Goal: Information Seeking & Learning: Learn about a topic

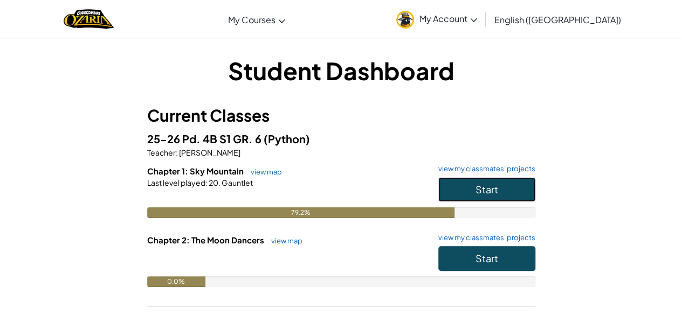
click at [509, 186] on button "Start" at bounding box center [486, 189] width 97 height 25
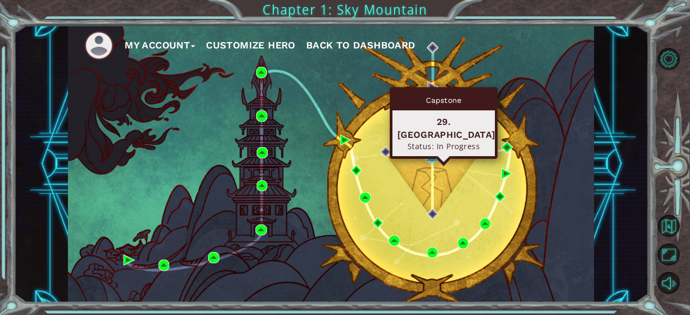
click at [433, 154] on img at bounding box center [431, 156] width 11 height 11
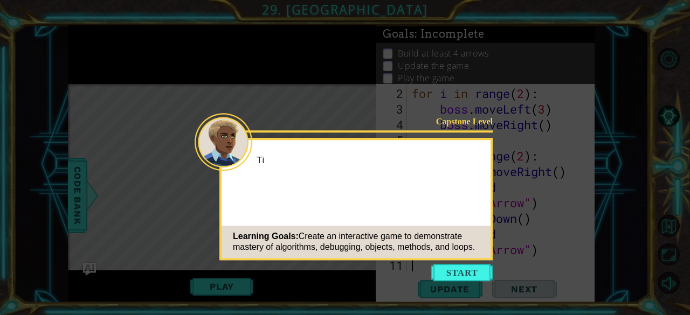
scroll to position [47, 0]
click at [476, 274] on button "Start" at bounding box center [461, 272] width 61 height 17
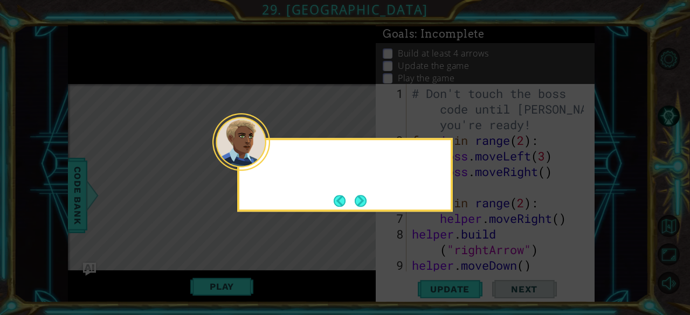
scroll to position [0, 0]
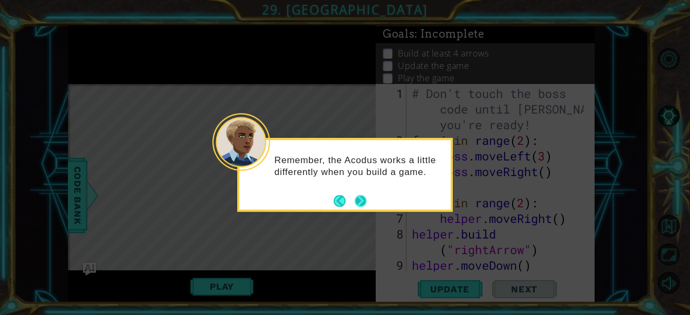
click at [359, 198] on button "Next" at bounding box center [361, 201] width 12 height 12
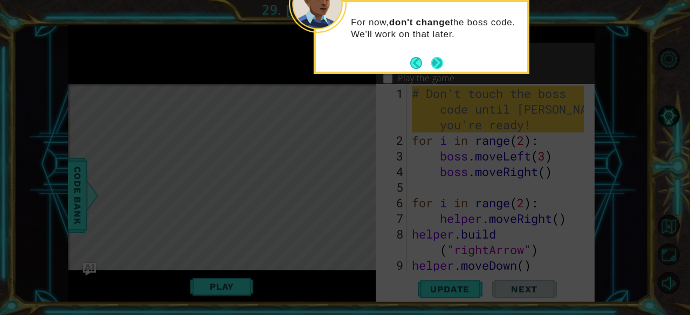
click at [442, 63] on button "Next" at bounding box center [437, 63] width 12 height 12
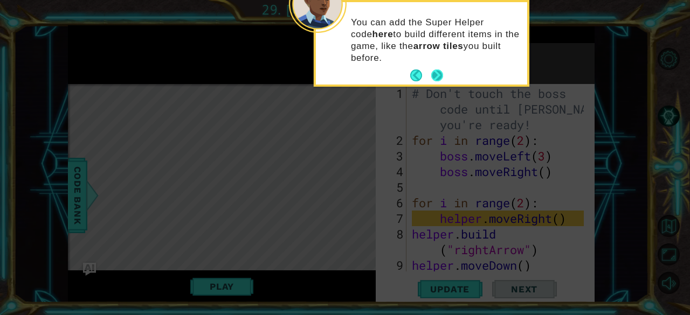
click at [437, 73] on button "Next" at bounding box center [437, 76] width 12 height 12
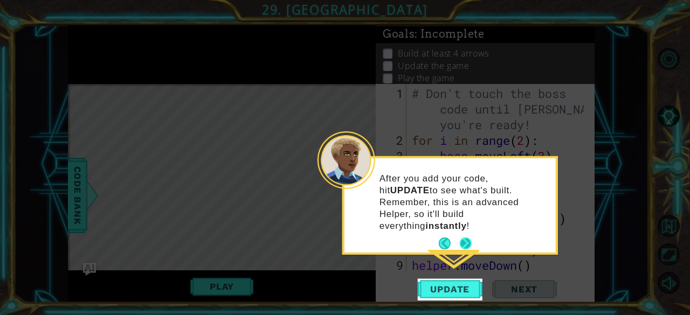
click at [467, 238] on button "Next" at bounding box center [466, 244] width 12 height 12
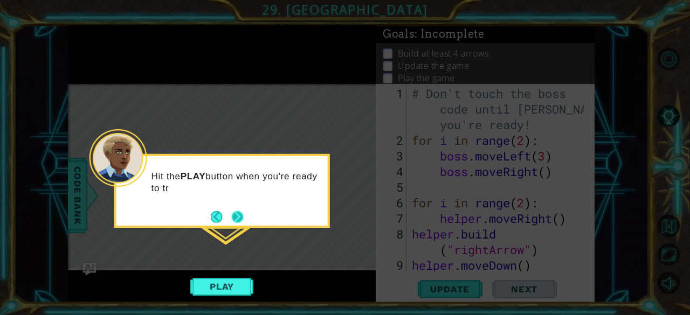
click at [239, 216] on button "Next" at bounding box center [238, 217] width 12 height 12
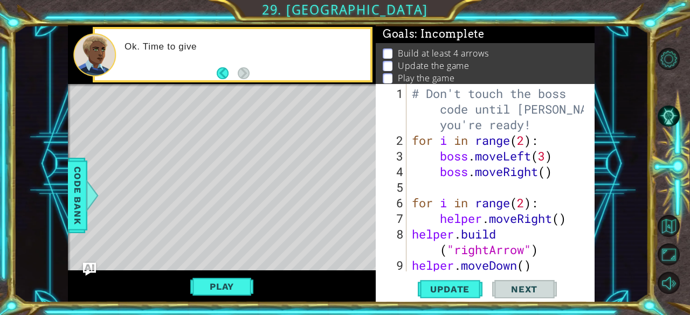
click at [230, 285] on button "Play" at bounding box center [221, 286] width 63 height 20
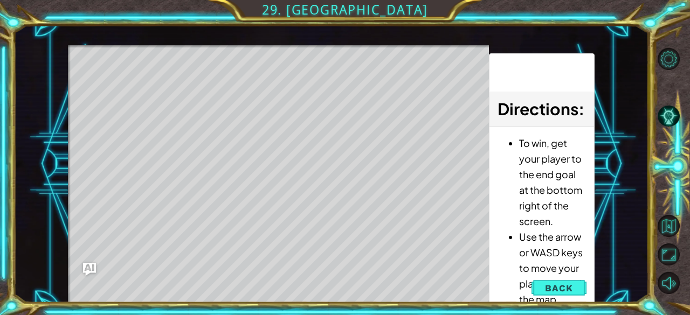
click at [549, 212] on li "To win, get your player to the end goal at the bottom right of the screen." at bounding box center [552, 182] width 66 height 94
click at [525, 258] on li "Use the arrow or WASD keys to move your player around the map." at bounding box center [552, 268] width 66 height 78
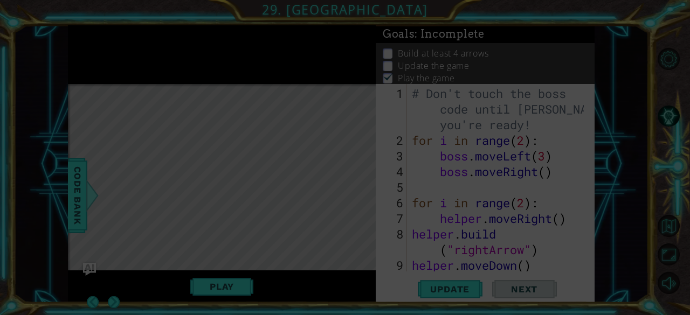
scroll to position [10, 0]
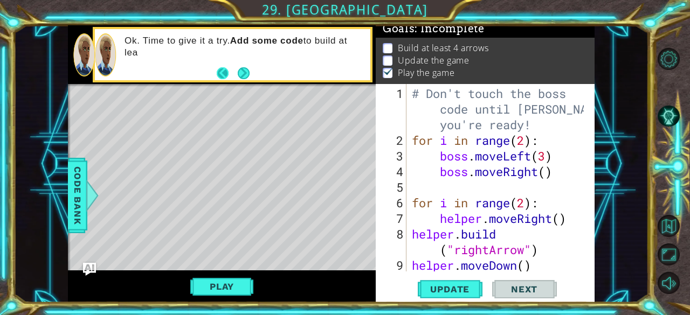
click at [218, 71] on button "Back" at bounding box center [227, 73] width 21 height 12
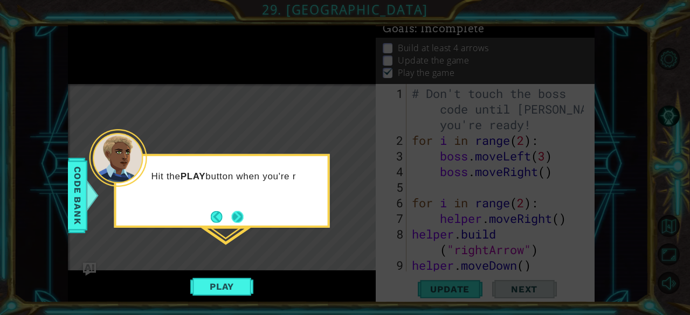
click at [235, 215] on button "Next" at bounding box center [238, 217] width 12 height 12
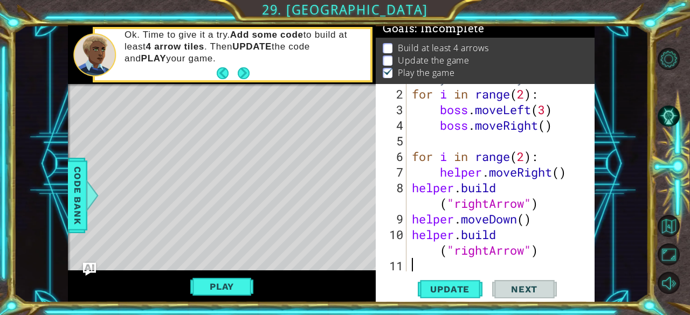
scroll to position [63, 0]
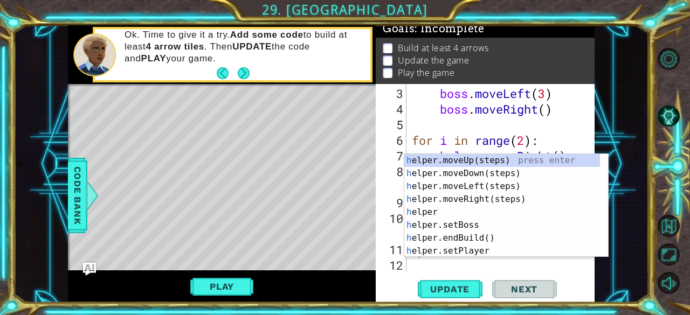
type textarea "he"
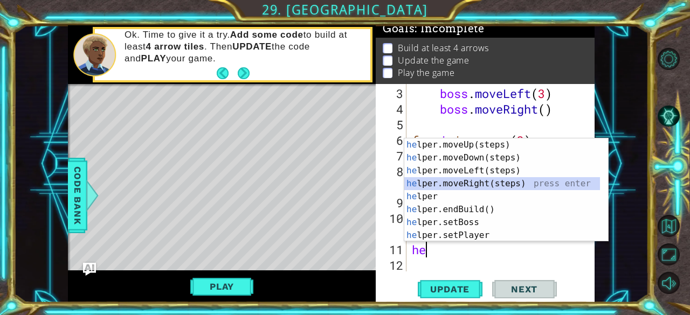
click at [476, 183] on div "he lper.moveUp(steps) press enter he lper.moveDown(steps) press enter he lper.m…" at bounding box center [502, 203] width 196 height 129
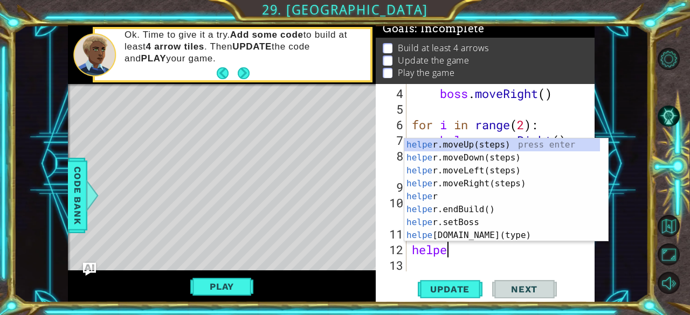
scroll to position [0, 1]
type textarea "h"
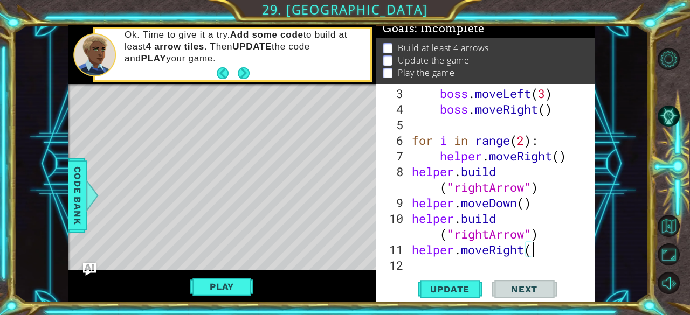
scroll to position [0, 0]
type textarea "helper.moveRig"
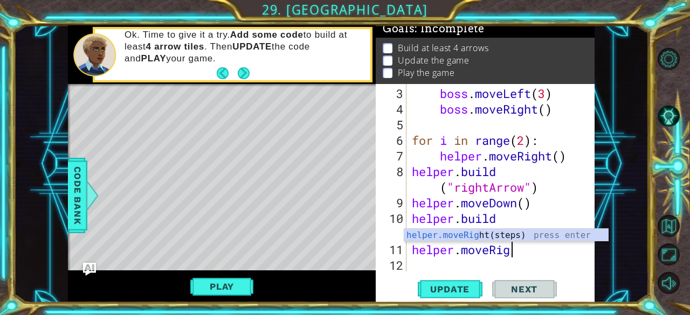
scroll to position [63, 0]
click at [502, 236] on div "helper.moveRig ht(steps) press enter" at bounding box center [506, 248] width 204 height 39
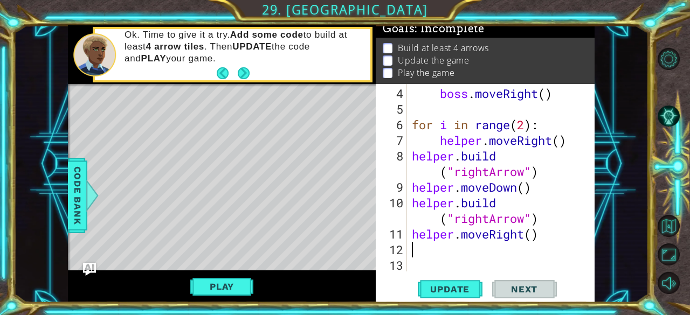
scroll to position [78, 0]
click at [413, 266] on div "boss . moveRight ( ) for i in range ( 2 ) : helper . moveRight ( ) helper . bui…" at bounding box center [500, 195] width 180 height 219
click at [414, 250] on div "boss . moveRight ( ) for i in range ( 2 ) : helper . moveRight ( ) helper . bui…" at bounding box center [500, 195] width 180 height 219
type textarea "h"
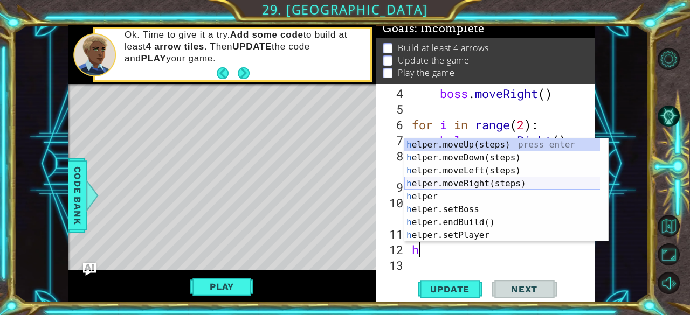
click at [452, 182] on div "h elper.moveUp(steps) press enter h elper.moveDown(steps) press enter h elper.m…" at bounding box center [506, 203] width 204 height 129
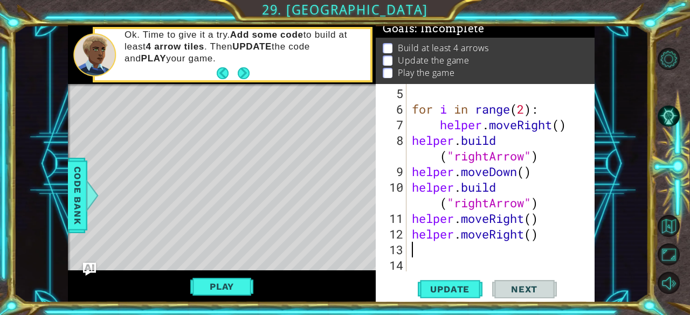
scroll to position [94, 0]
click at [443, 298] on button "Update" at bounding box center [450, 290] width 65 height 22
drag, startPoint x: 538, startPoint y: 233, endPoint x: 410, endPoint y: 239, distance: 128.9
click at [410, 239] on div "for i in range ( 2 ) : helper . moveRight ( ) helper . build ( "rightArrow" ) h…" at bounding box center [500, 195] width 180 height 219
type textarea "helper.moveRight()"
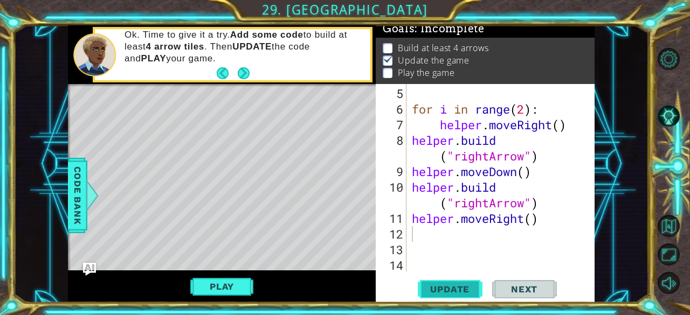
click at [433, 286] on span "Update" at bounding box center [449, 289] width 61 height 11
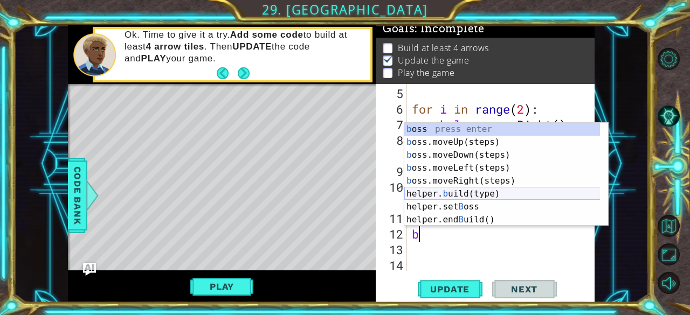
click at [474, 193] on div "b oss press enter b oss.moveUp(steps) press enter b oss.moveDown(steps) press e…" at bounding box center [502, 187] width 196 height 129
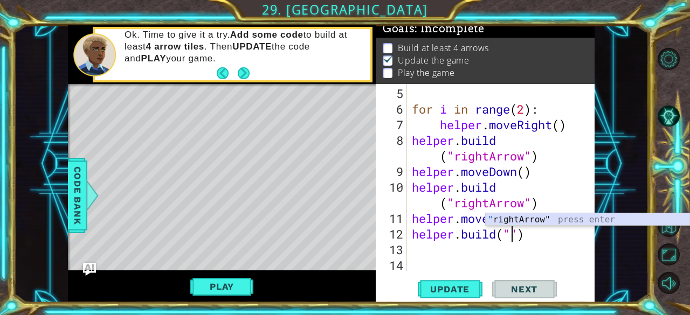
click at [529, 217] on div "" rightArrow" press enter" at bounding box center [588, 232] width 204 height 39
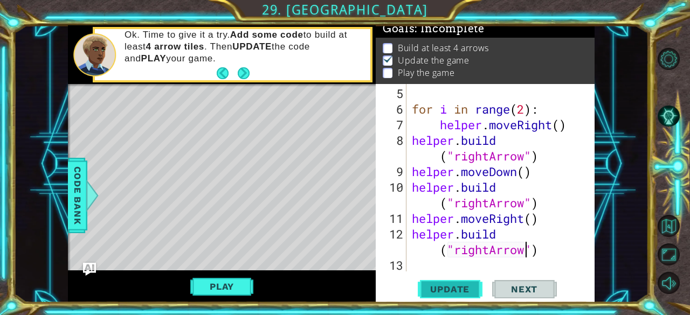
type textarea "[DOMAIN_NAME]("rightArrow")"
click at [447, 289] on span "Update" at bounding box center [449, 289] width 61 height 11
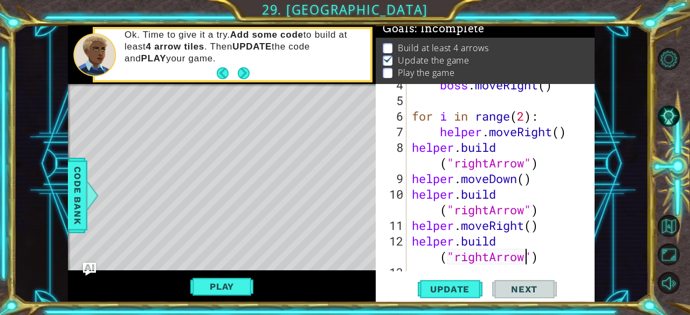
scroll to position [109, 0]
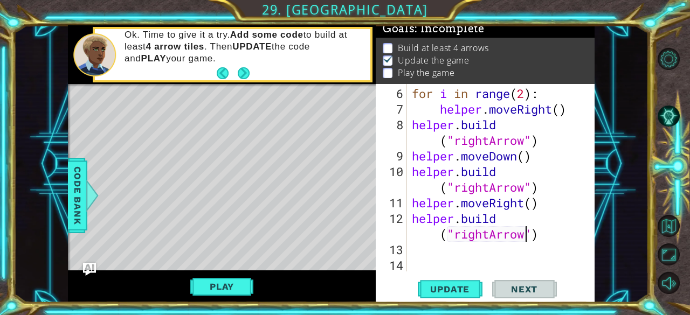
click at [422, 248] on div "for i in range ( 2 ) : helper . moveRight ( ) helper . build ( "rightArrow" ) h…" at bounding box center [500, 195] width 180 height 219
type textarea "h"
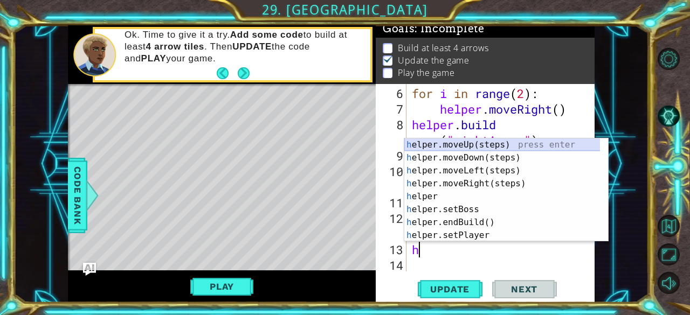
click at [454, 142] on div "h elper.moveUp(steps) press enter h elper.moveDown(steps) press enter h elper.m…" at bounding box center [506, 203] width 204 height 129
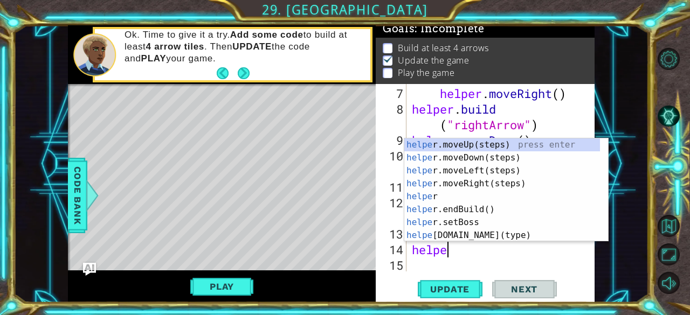
scroll to position [0, 1]
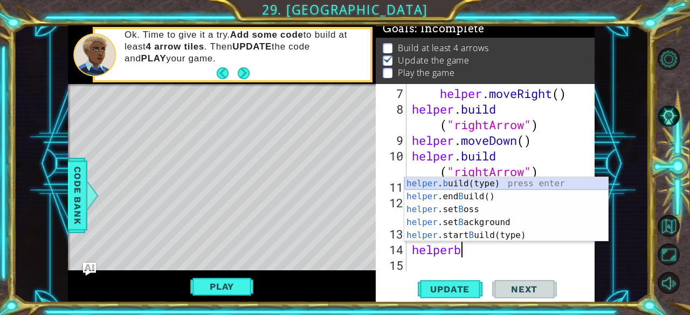
click at [464, 184] on div "helper . b uild(type) press enter helper .end B uild() press enter helper .set …" at bounding box center [506, 222] width 204 height 91
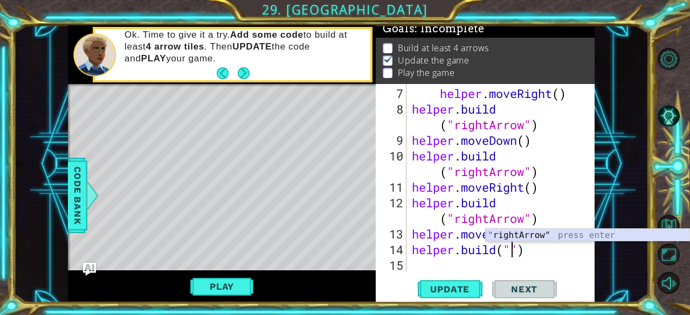
click at [530, 238] on div "" rightArrow" press enter" at bounding box center [588, 248] width 204 height 39
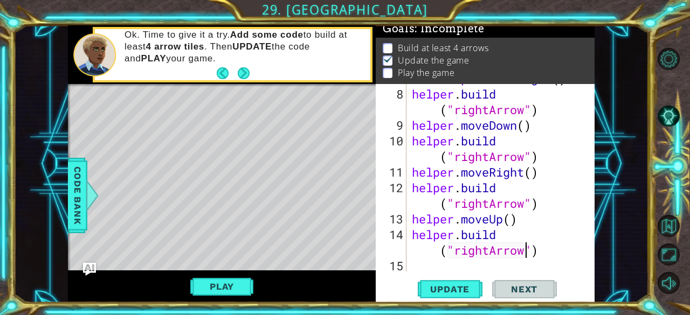
scroll to position [140, 0]
type textarea "[DOMAIN_NAME]("rightArrow")"
click at [465, 286] on span "Update" at bounding box center [449, 289] width 61 height 11
click at [234, 71] on button "Back" at bounding box center [227, 73] width 21 height 12
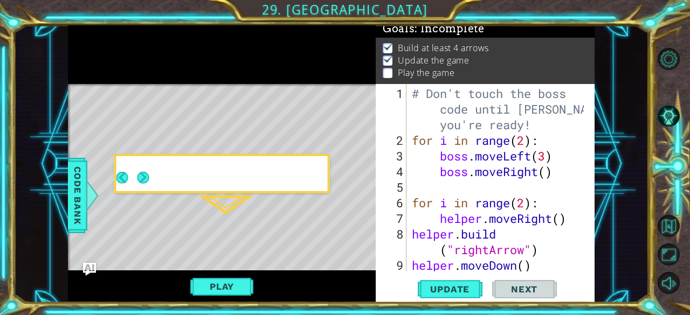
scroll to position [0, 0]
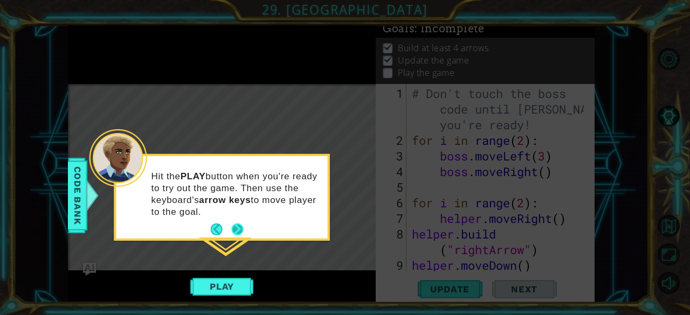
click at [234, 234] on button "Next" at bounding box center [238, 230] width 12 height 12
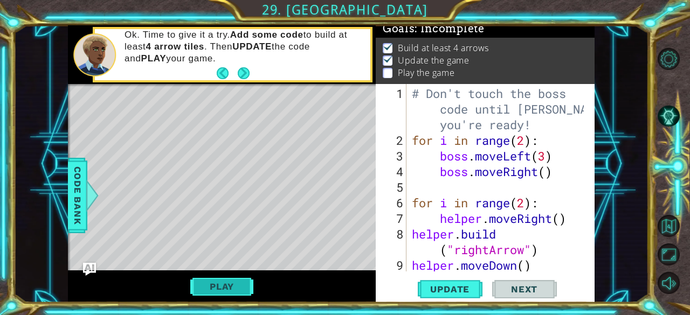
click at [233, 287] on button "Play" at bounding box center [221, 286] width 63 height 20
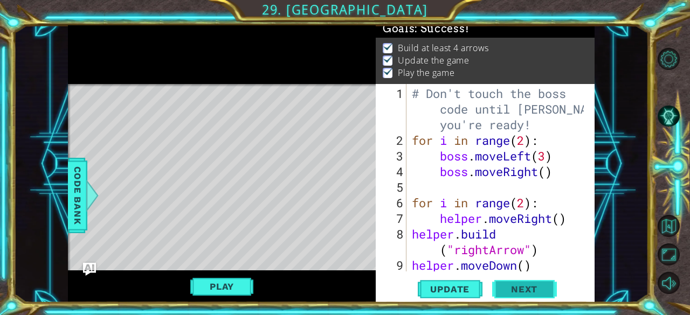
click at [523, 292] on span "Next" at bounding box center [524, 290] width 48 height 11
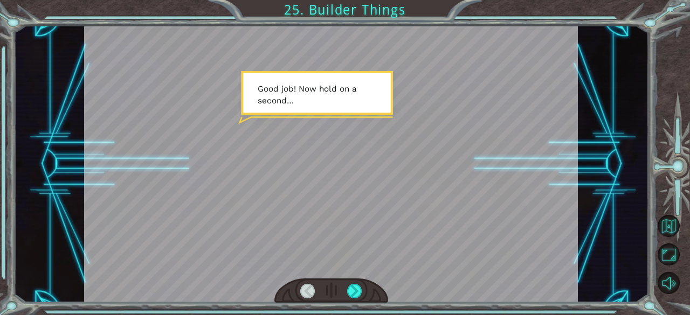
click at [317, 120] on div at bounding box center [331, 164] width 494 height 278
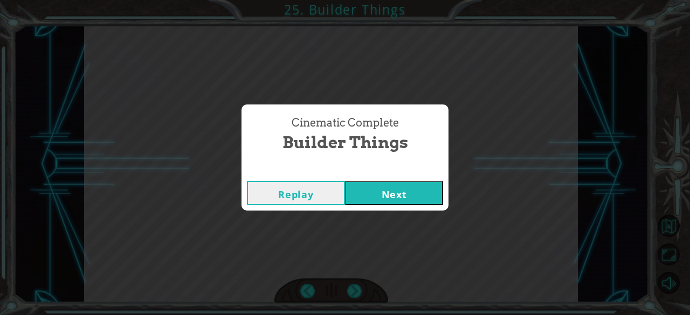
click at [371, 197] on button "Next" at bounding box center [394, 193] width 98 height 24
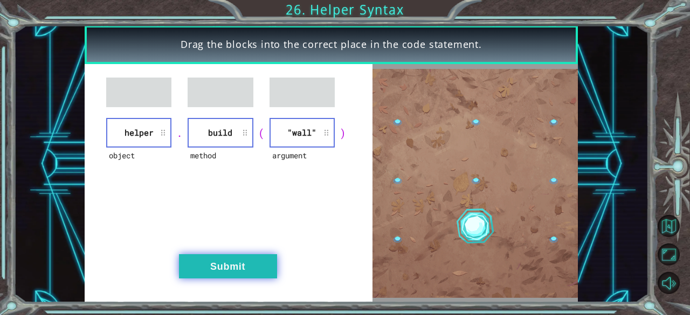
click at [252, 265] on button "Submit" at bounding box center [228, 266] width 98 height 24
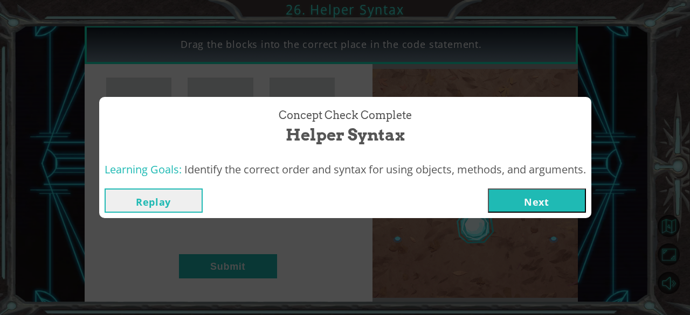
click at [571, 204] on button "Next" at bounding box center [537, 201] width 98 height 24
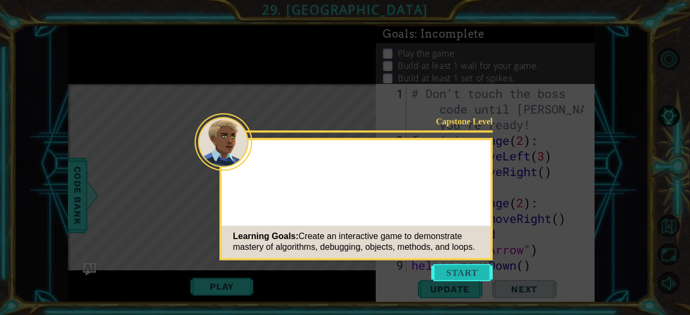
click at [476, 272] on button "Start" at bounding box center [461, 272] width 61 height 17
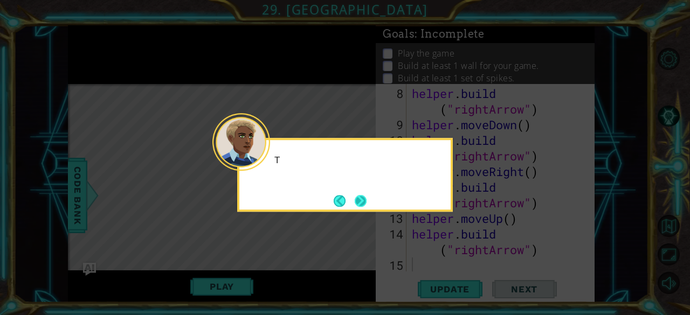
scroll to position [141, 0]
click at [334, 198] on button "Back" at bounding box center [344, 201] width 21 height 12
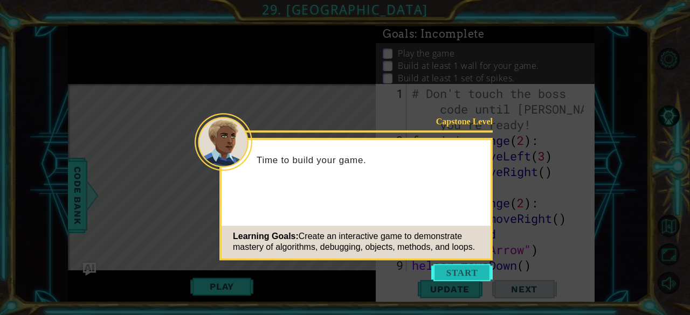
click at [452, 269] on button "Start" at bounding box center [461, 272] width 61 height 17
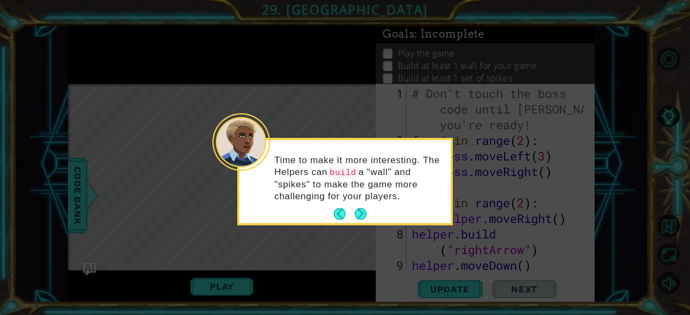
click at [368, 215] on div "Time to make it more interesting. The Helpers can build a "wall" and "spikes" t…" at bounding box center [344, 183] width 211 height 79
click at [361, 214] on button "Next" at bounding box center [361, 214] width 12 height 12
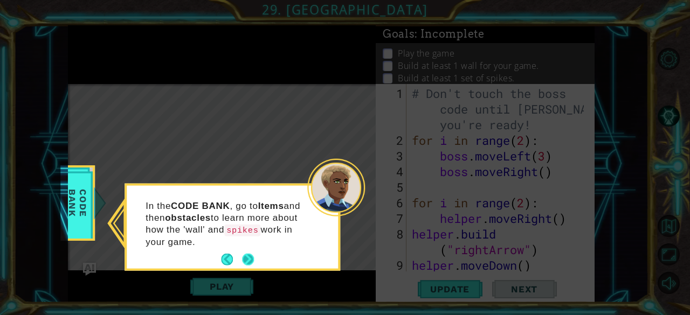
click at [246, 257] on button "Next" at bounding box center [248, 260] width 12 height 12
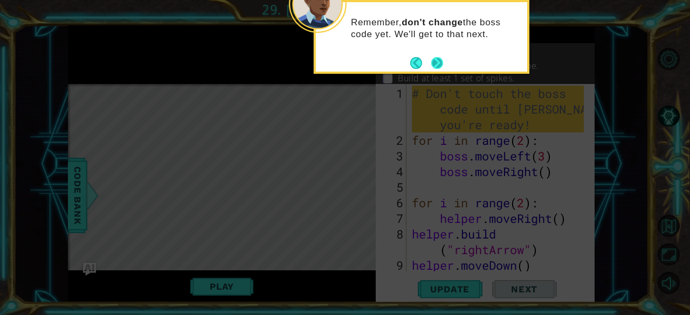
click at [441, 62] on button "Next" at bounding box center [437, 63] width 12 height 12
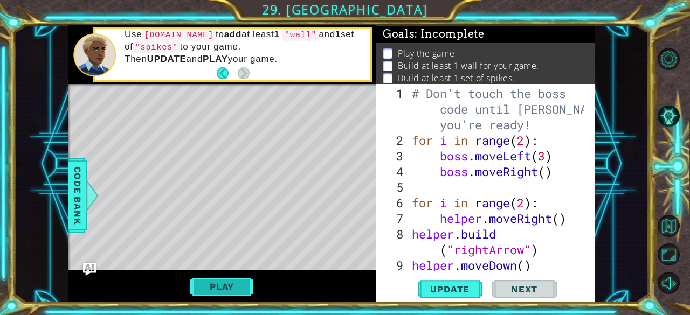
click at [215, 284] on button "Play" at bounding box center [221, 286] width 63 height 20
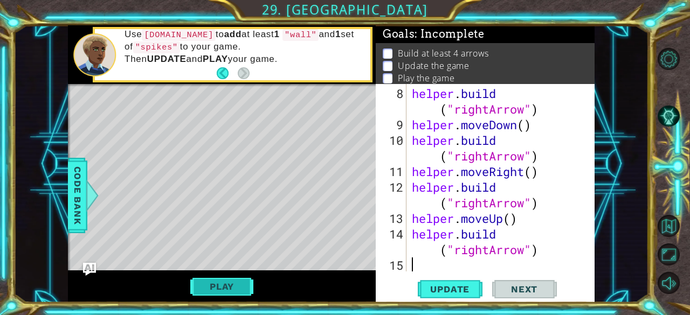
scroll to position [141, 0]
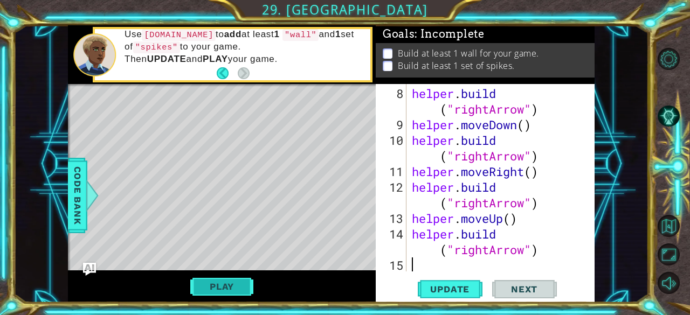
click at [222, 286] on button "Play" at bounding box center [221, 286] width 63 height 20
click at [451, 285] on span "Update" at bounding box center [449, 289] width 61 height 11
type textarea "h"
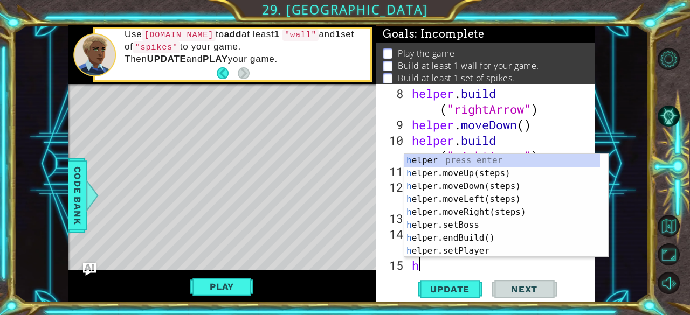
scroll to position [156, 0]
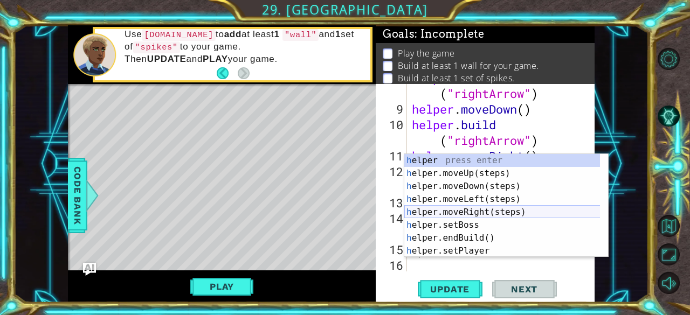
click at [461, 210] on div "h elper press enter h elper.moveUp(steps) press enter h elper.moveDown(steps) p…" at bounding box center [502, 218] width 196 height 129
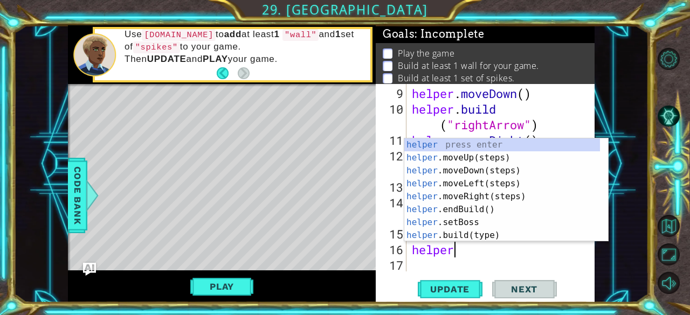
scroll to position [0, 1]
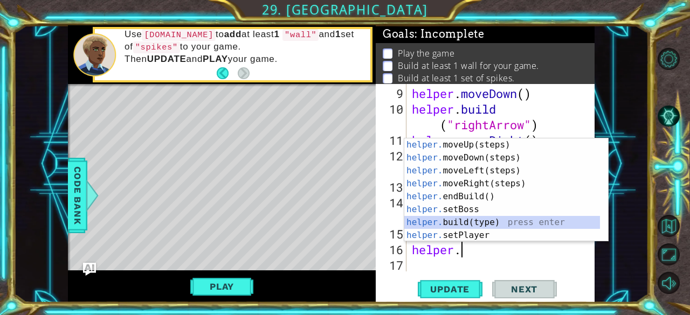
click at [461, 223] on div "helper. moveUp(steps) press enter helper. moveDown(steps) press enter helper. m…" at bounding box center [502, 203] width 196 height 129
type textarea "[DOMAIN_NAME]("wall")"
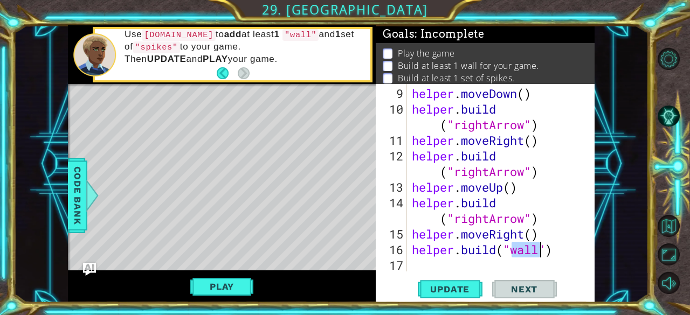
click at [567, 269] on div "helper . moveDown ( ) helper . build ( "rightArrow" ) helper . moveRight ( ) he…" at bounding box center [500, 195] width 180 height 219
click at [448, 286] on span "Update" at bounding box center [449, 289] width 61 height 11
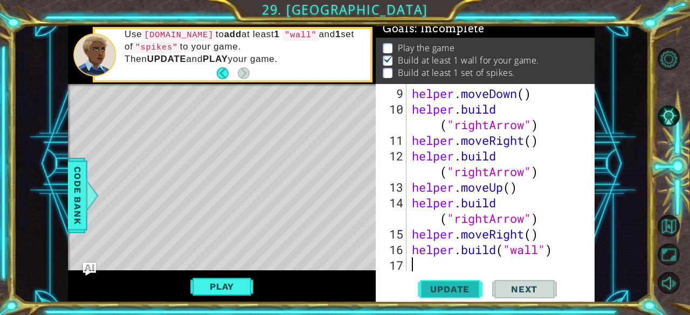
scroll to position [10, 0]
type textarea "h"
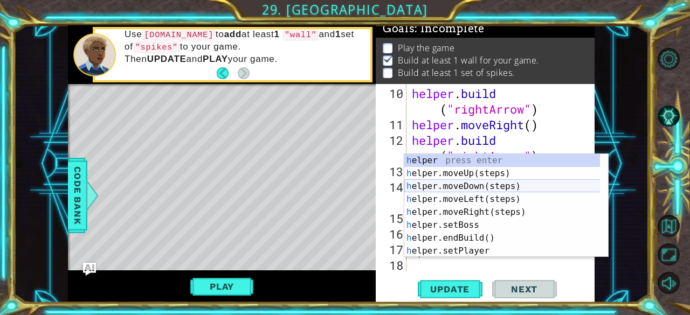
click at [467, 185] on div "h elper press enter h elper.moveUp(steps) press enter h elper.moveDown(steps) p…" at bounding box center [502, 218] width 196 height 129
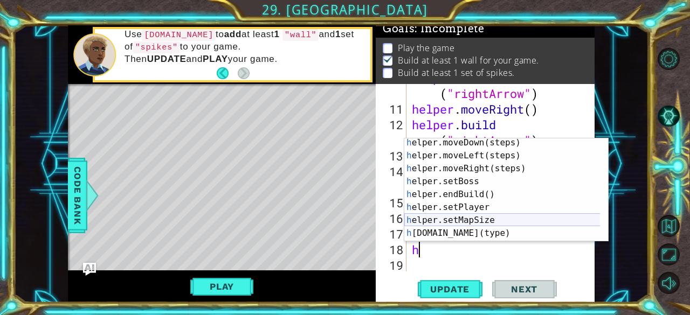
scroll to position [32, 0]
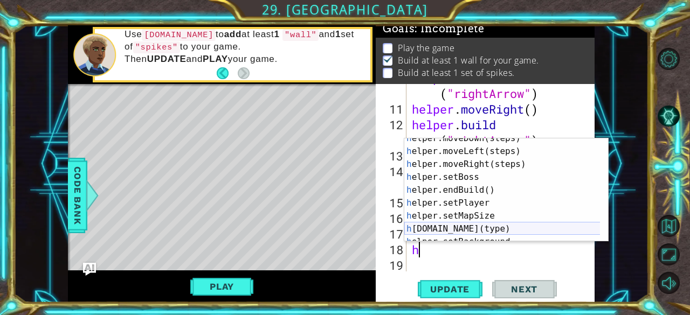
click at [472, 229] on div "h elper.moveDown(steps) press enter h elper.moveLeft(steps) press enter h elper…" at bounding box center [502, 196] width 196 height 129
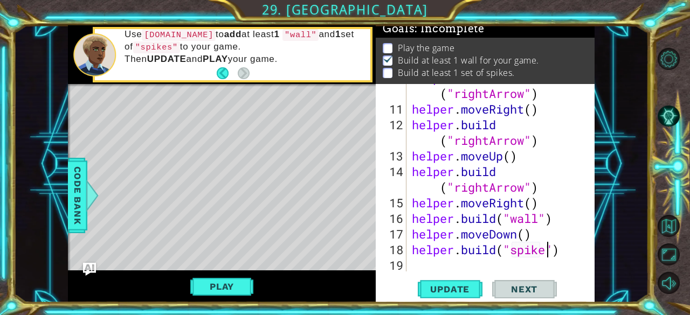
scroll to position [0, 6]
type textarea "[DOMAIN_NAME]("spikes")"
click at [456, 294] on span "Update" at bounding box center [449, 289] width 61 height 11
click at [224, 283] on button "Play" at bounding box center [221, 286] width 63 height 20
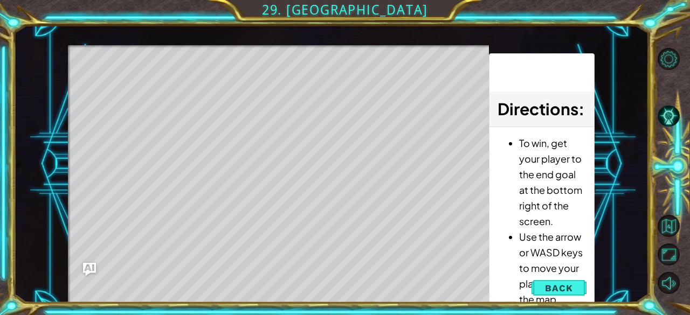
scroll to position [6, 0]
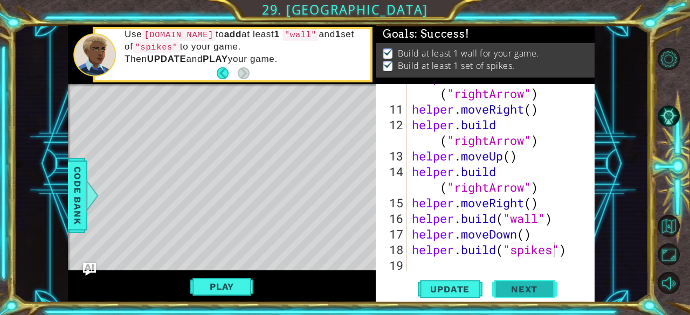
click at [528, 289] on span "Next" at bounding box center [524, 291] width 48 height 11
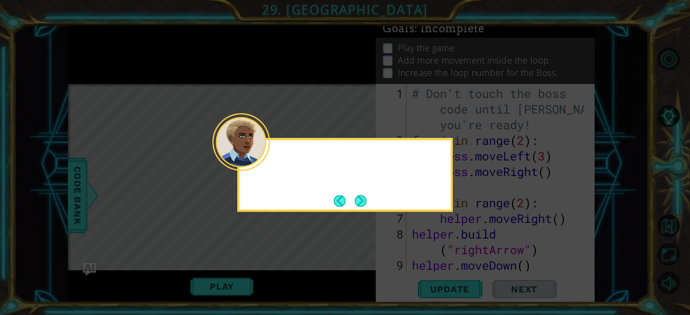
scroll to position [0, 0]
click at [356, 197] on button "Next" at bounding box center [361, 201] width 12 height 12
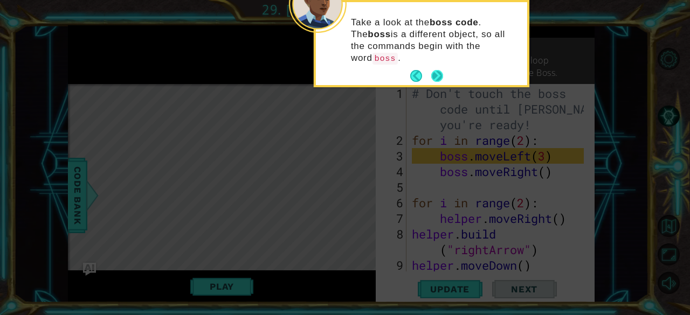
click at [437, 70] on button "Next" at bounding box center [437, 76] width 12 height 12
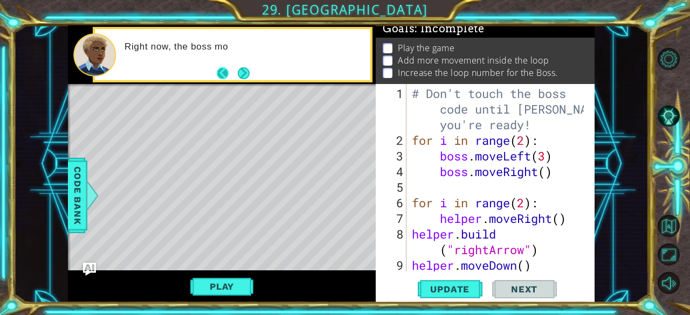
click at [223, 72] on button "Back" at bounding box center [227, 73] width 21 height 12
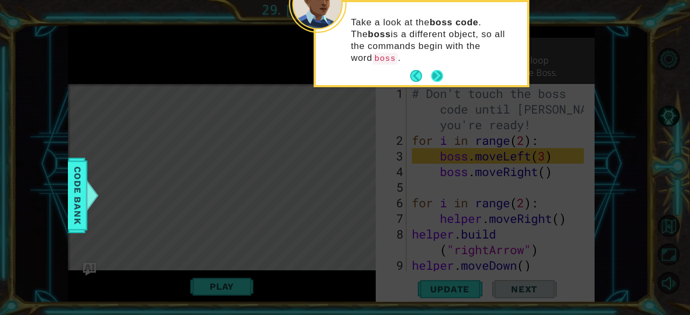
click at [438, 70] on button "Next" at bounding box center [437, 76] width 12 height 12
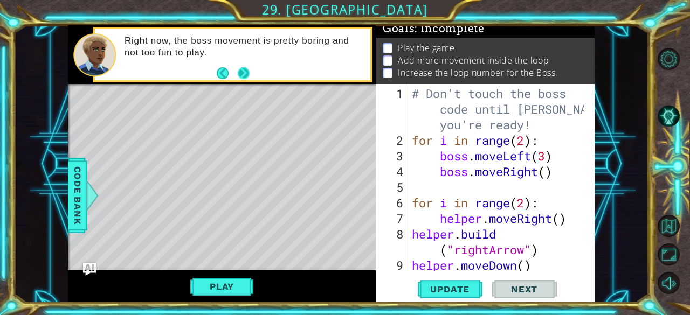
click at [243, 67] on button "Next" at bounding box center [244, 73] width 12 height 12
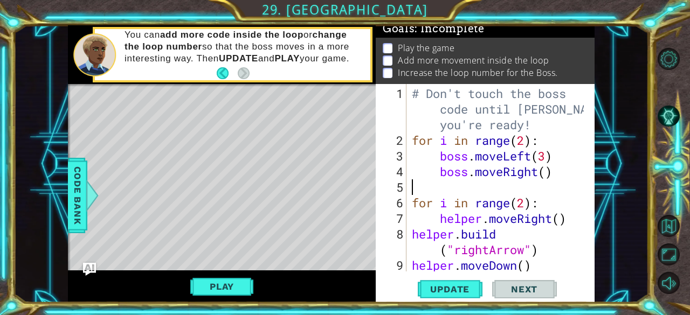
click at [482, 191] on div "# Don't touch the boss code until [PERSON_NAME] says you're ready! for i in ran…" at bounding box center [500, 219] width 180 height 266
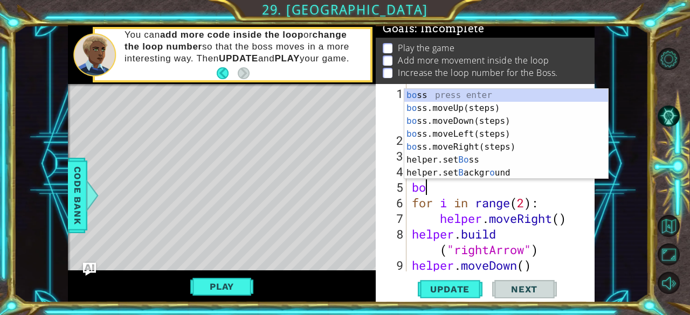
type textarea "boss"
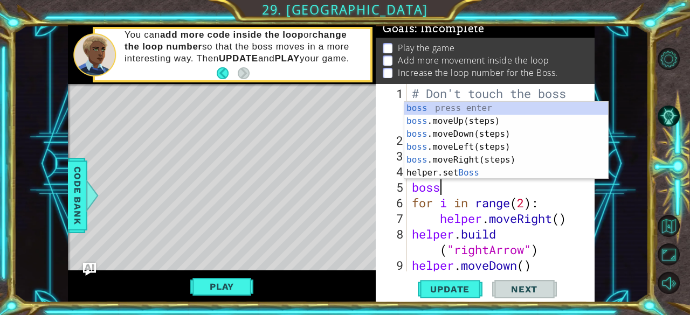
scroll to position [0, 1]
click at [467, 120] on div "boss press enter boss .moveUp(steps) press enter boss .moveDown(steps) press en…" at bounding box center [506, 153] width 204 height 103
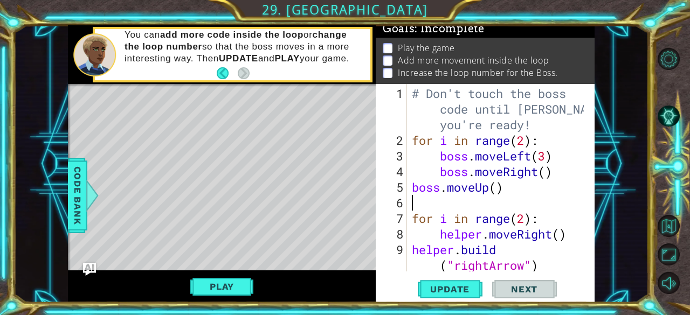
click at [497, 187] on div "# Don't touch the boss code until [PERSON_NAME] says you're ready! for i in ran…" at bounding box center [500, 211] width 180 height 250
click at [457, 292] on span "Update" at bounding box center [449, 289] width 61 height 11
click at [234, 285] on button "Play" at bounding box center [221, 286] width 63 height 20
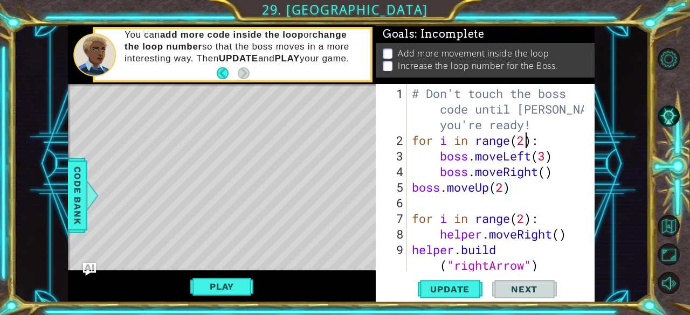
click at [525, 143] on div "# Don't touch the boss code until [PERSON_NAME] says you're ready! for i in ran…" at bounding box center [500, 211] width 180 height 250
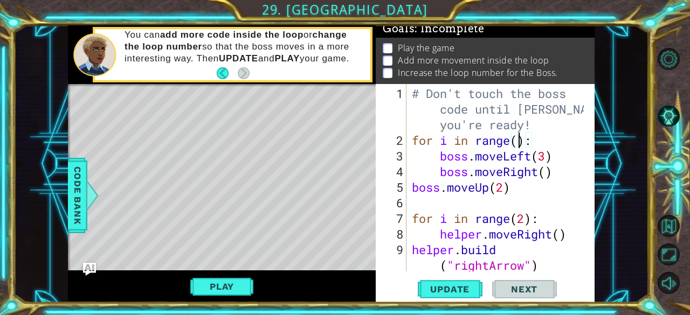
type textarea "for i in range(1):"
click at [461, 198] on div "# Don't touch the boss code until [PERSON_NAME] says you're ready! for i in ran…" at bounding box center [500, 211] width 180 height 250
type textarea "b"
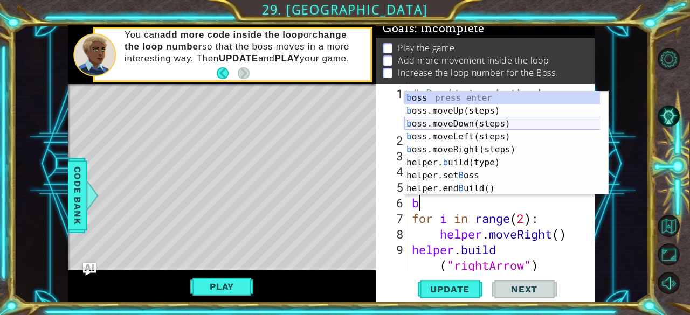
click at [466, 122] on div "b oss press enter b oss.moveUp(steps) press enter b oss.moveDown(steps) press e…" at bounding box center [502, 156] width 196 height 129
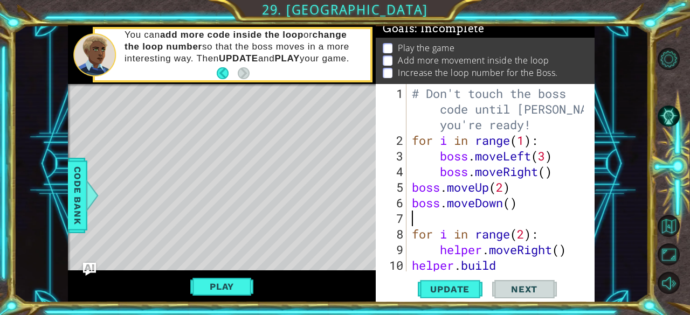
click at [506, 205] on div "# Don't touch the boss code until [PERSON_NAME] says you're ready! for i in ran…" at bounding box center [500, 219] width 180 height 266
click at [511, 206] on div "# Don't touch the boss code until [PERSON_NAME] says you're ready! for i in ran…" at bounding box center [500, 219] width 180 height 266
click at [452, 292] on span "Update" at bounding box center [449, 289] width 61 height 11
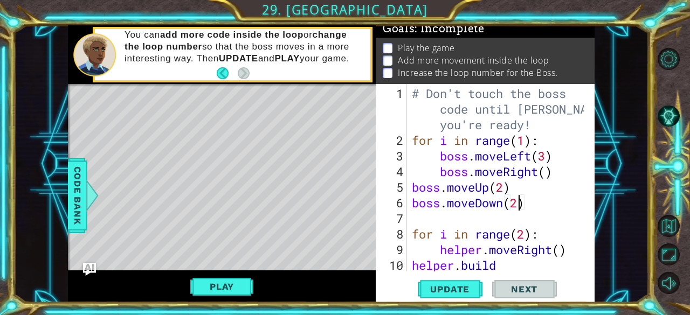
click at [528, 141] on div "# Don't touch the boss code until [PERSON_NAME] says you're ready! for i in ran…" at bounding box center [500, 219] width 180 height 266
click at [458, 289] on span "Update" at bounding box center [449, 289] width 61 height 11
click at [544, 175] on div "# Don't touch the boss code until [PERSON_NAME] says you're ready! for i in ran…" at bounding box center [500, 219] width 180 height 266
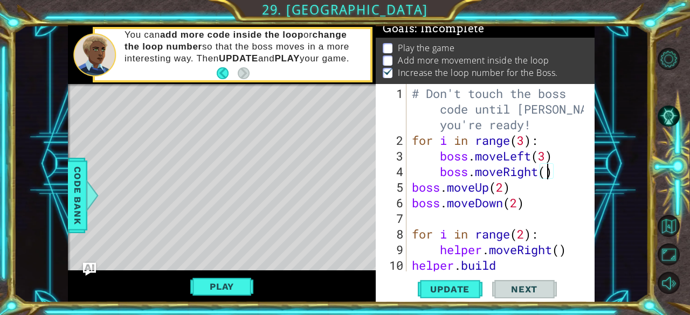
scroll to position [0, 6]
type textarea "boss.moveRight(2)"
click at [445, 286] on span "Update" at bounding box center [449, 289] width 61 height 11
click at [205, 287] on button "Play" at bounding box center [221, 286] width 63 height 20
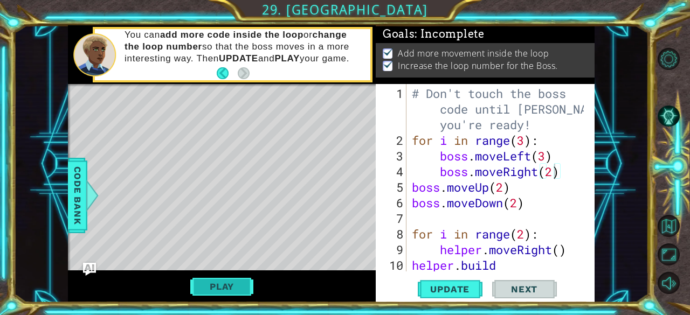
scroll to position [6, 0]
click at [518, 286] on span "Next" at bounding box center [524, 290] width 48 height 11
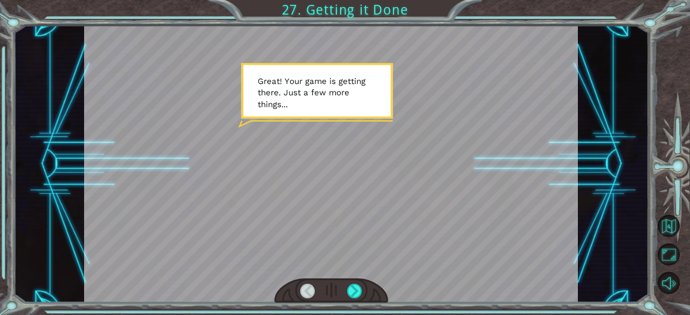
click at [328, 99] on div at bounding box center [331, 164] width 494 height 278
click at [326, 177] on div at bounding box center [331, 164] width 494 height 278
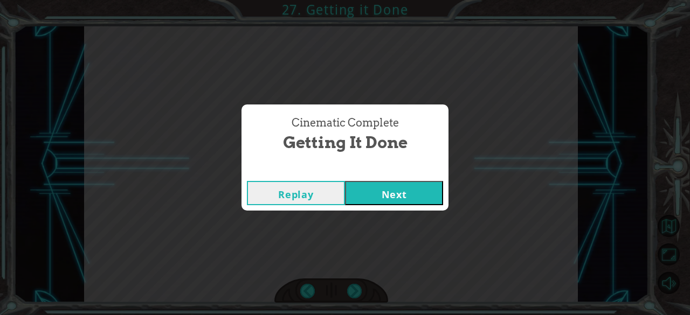
click at [423, 196] on button "Next" at bounding box center [394, 193] width 98 height 24
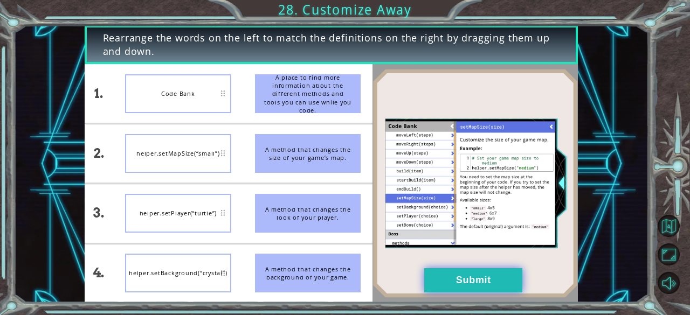
click at [454, 278] on button "Submit" at bounding box center [473, 280] width 98 height 24
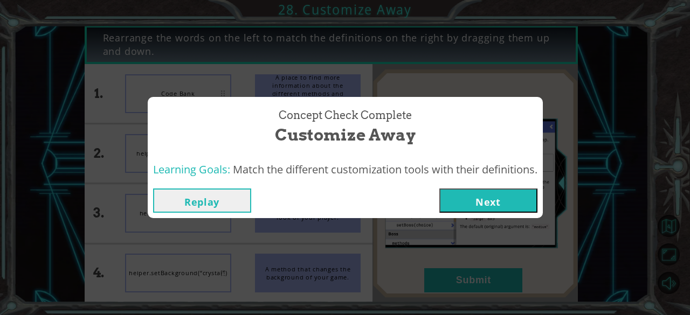
click at [515, 208] on button "Next" at bounding box center [488, 201] width 98 height 24
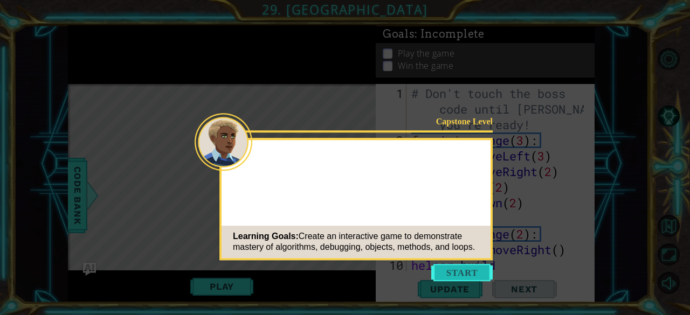
click at [471, 272] on button "Start" at bounding box center [461, 272] width 61 height 17
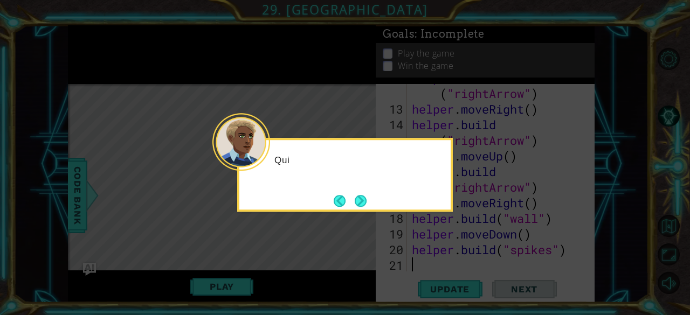
scroll to position [234, 0]
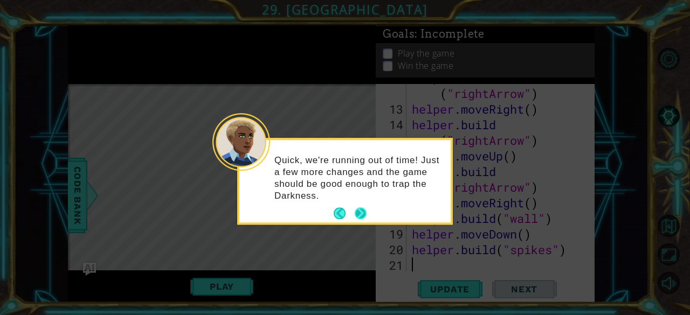
click at [358, 208] on button "Next" at bounding box center [361, 214] width 12 height 12
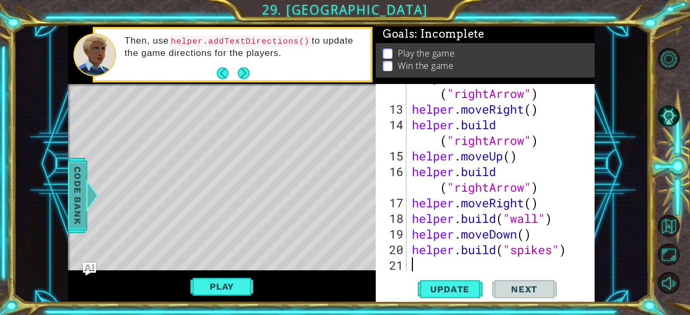
click at [77, 204] on span "Code Bank" at bounding box center [77, 195] width 17 height 66
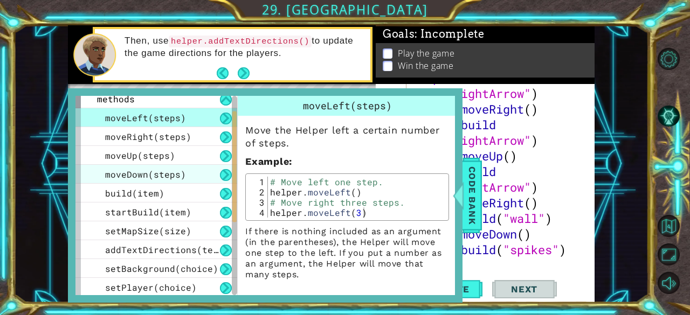
scroll to position [22, 0]
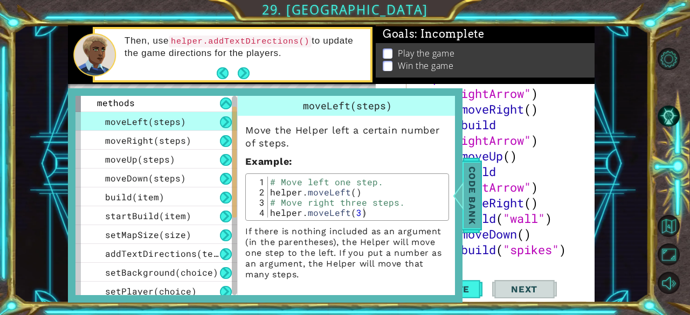
click at [466, 192] on span "Code Bank" at bounding box center [472, 195] width 17 height 66
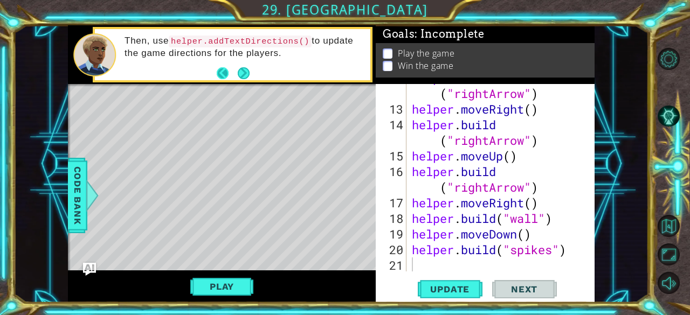
click at [220, 78] on button "Back" at bounding box center [227, 73] width 21 height 12
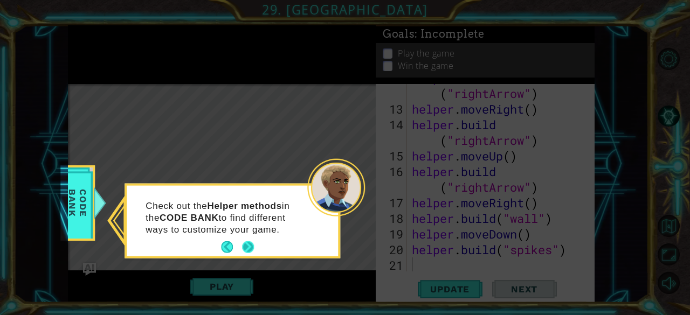
click at [245, 243] on button "Next" at bounding box center [248, 247] width 12 height 12
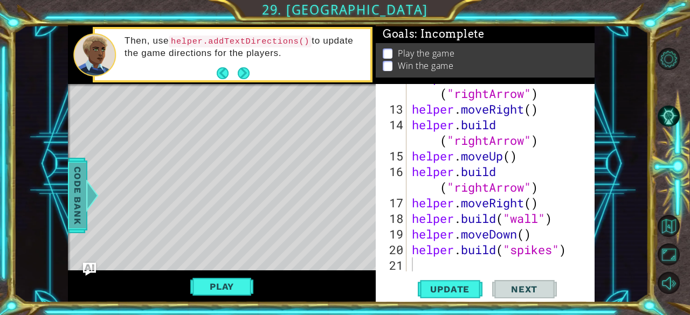
click at [74, 178] on span "Code Bank" at bounding box center [77, 195] width 17 height 66
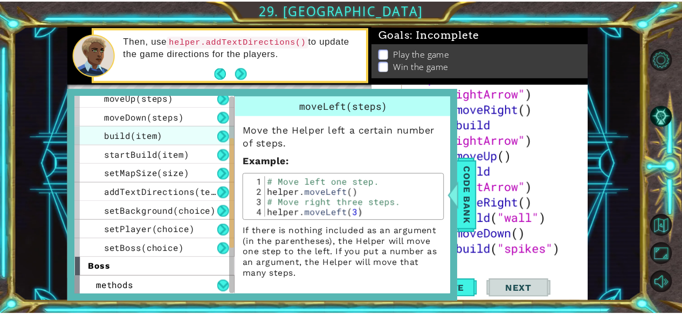
scroll to position [82, 0]
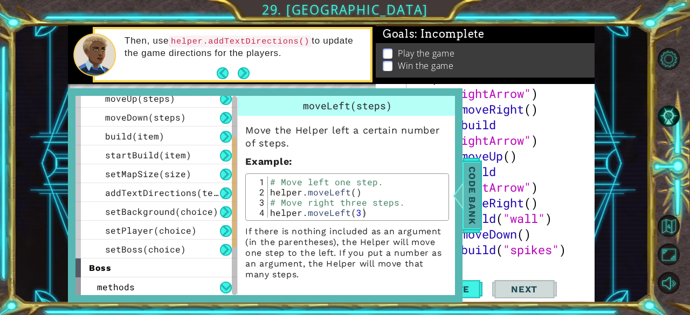
click at [474, 177] on span "Code Bank" at bounding box center [472, 195] width 17 height 66
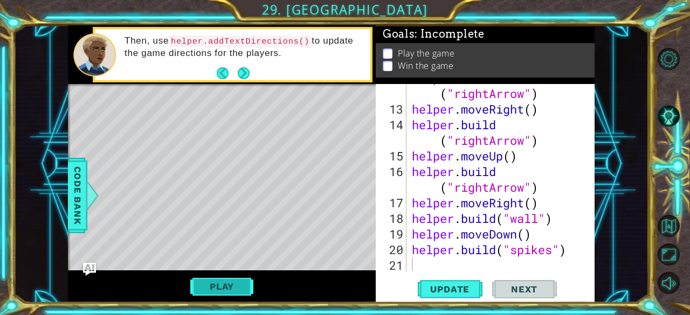
click at [221, 278] on button "Play" at bounding box center [221, 286] width 63 height 20
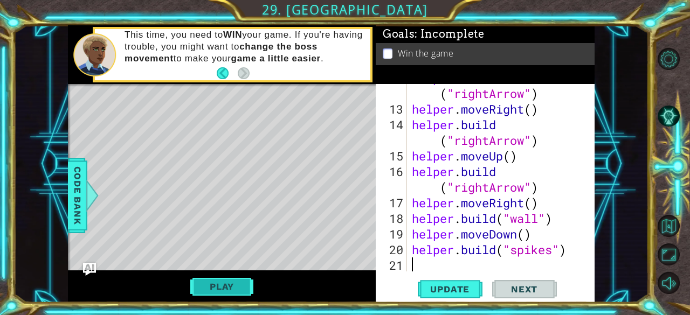
click at [245, 283] on button "Play" at bounding box center [221, 286] width 63 height 20
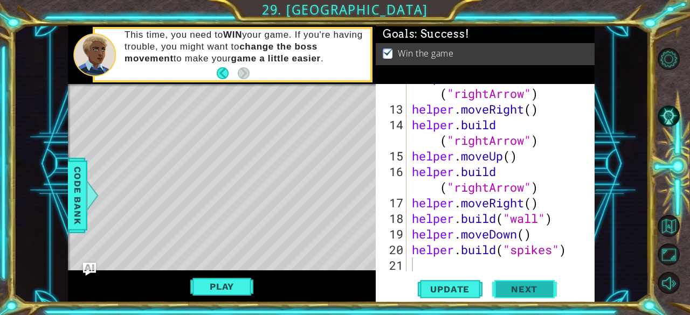
click at [544, 292] on span "Next" at bounding box center [524, 290] width 48 height 11
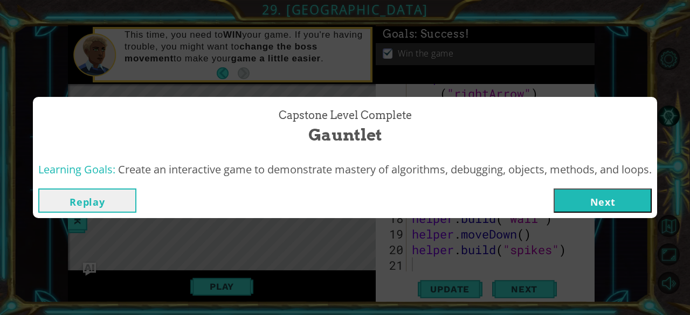
click at [611, 196] on button "Next" at bounding box center [603, 201] width 98 height 24
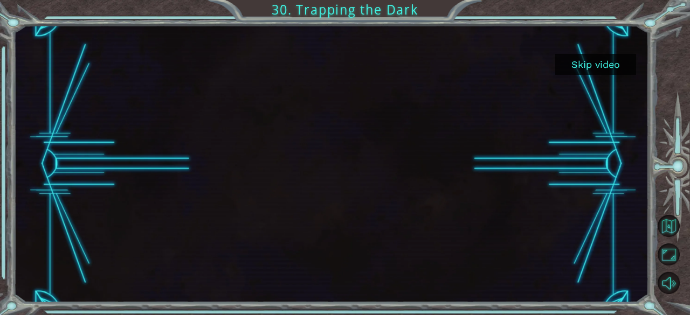
click at [591, 69] on button "Skip video" at bounding box center [595, 64] width 81 height 21
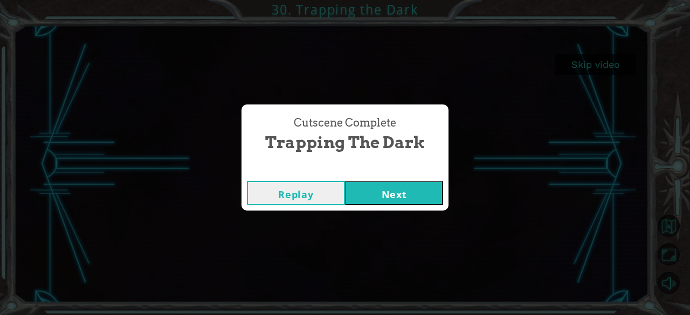
click at [404, 195] on button "Next" at bounding box center [394, 193] width 98 height 24
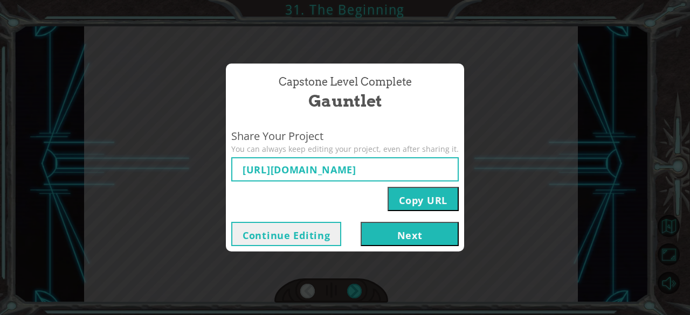
click at [400, 232] on button "Next" at bounding box center [410, 234] width 98 height 24
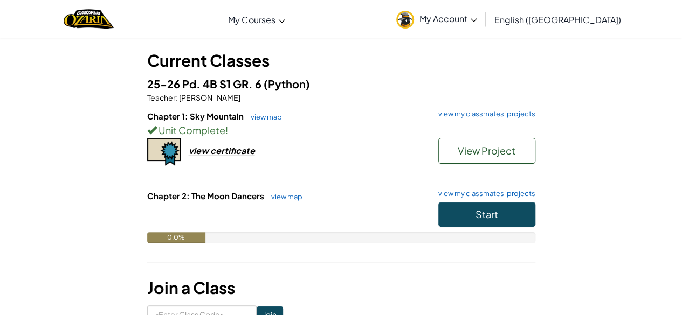
scroll to position [54, 0]
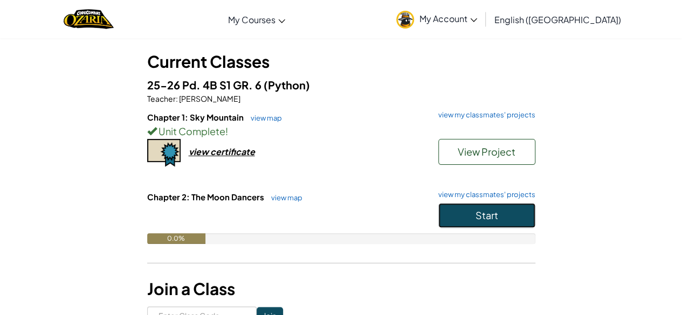
click at [493, 212] on span "Start" at bounding box center [486, 215] width 23 height 12
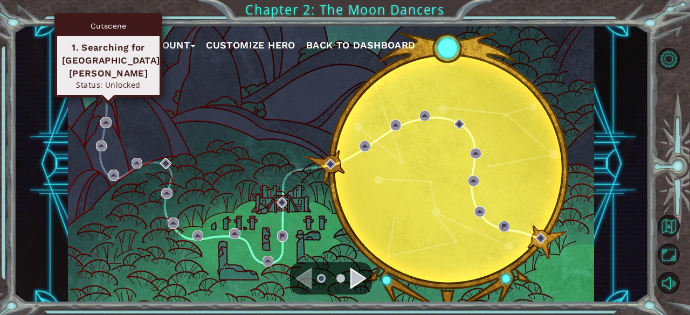
click at [107, 92] on img at bounding box center [108, 94] width 11 height 11
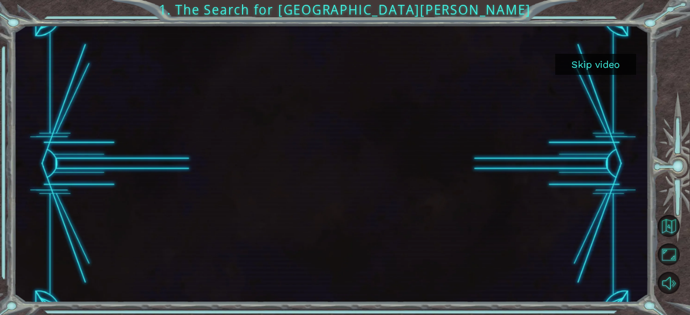
click at [612, 64] on button "Skip video" at bounding box center [595, 64] width 81 height 21
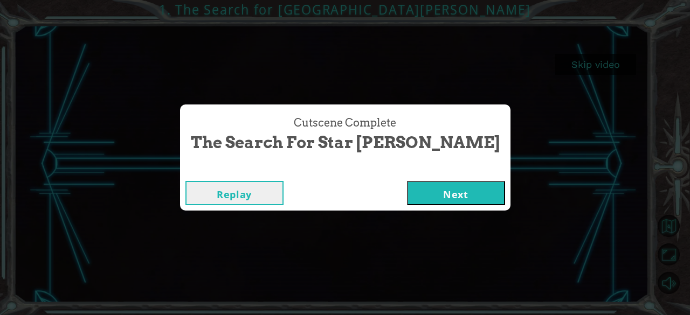
click at [418, 181] on div "Replay Next" at bounding box center [345, 193] width 330 height 35
click at [419, 187] on button "Next" at bounding box center [456, 193] width 98 height 24
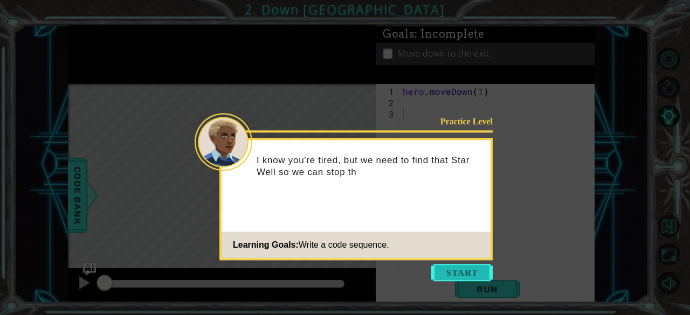
click at [466, 271] on button "Start" at bounding box center [461, 272] width 61 height 17
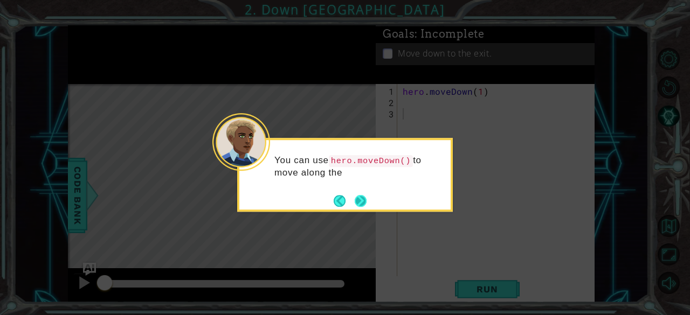
click at [364, 199] on button "Next" at bounding box center [361, 201] width 12 height 12
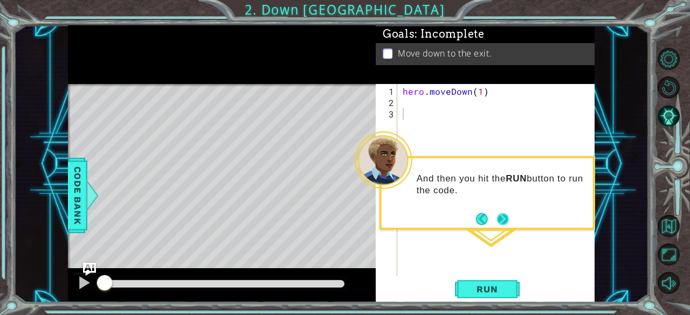
click at [500, 215] on button "Next" at bounding box center [502, 219] width 19 height 19
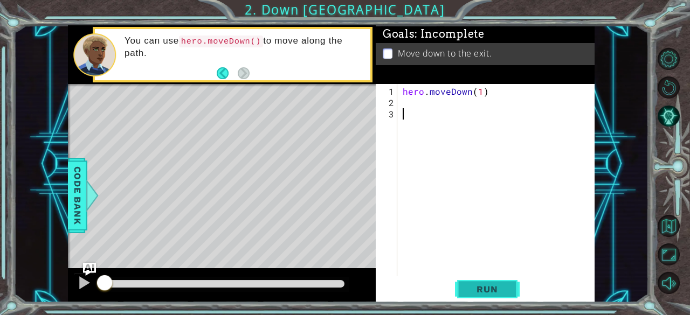
click at [509, 292] on button "Run" at bounding box center [487, 290] width 65 height 22
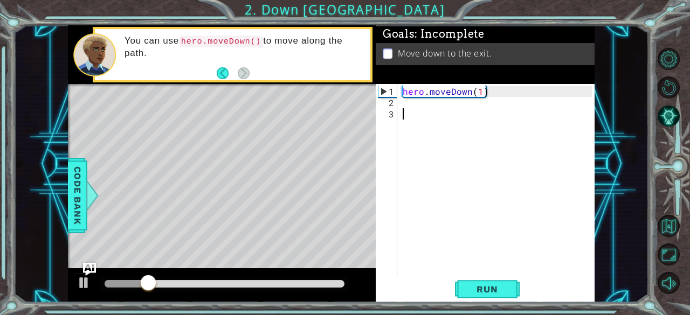
click at [481, 93] on div "hero . moveDown ( 1 )" at bounding box center [498, 193] width 197 height 215
type textarea "hero.moveDown(2)"
click at [483, 292] on span "Run" at bounding box center [487, 289] width 43 height 11
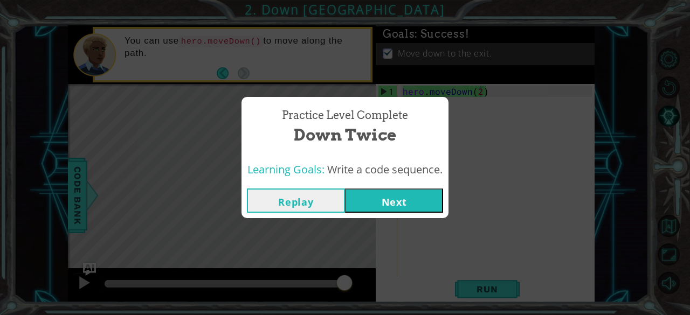
click at [431, 198] on button "Next" at bounding box center [394, 201] width 98 height 24
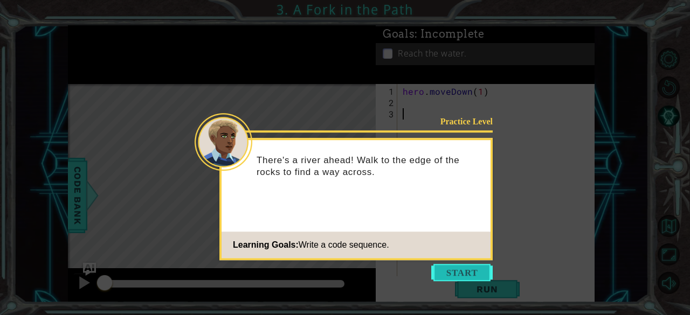
click at [462, 265] on button "Start" at bounding box center [461, 272] width 61 height 17
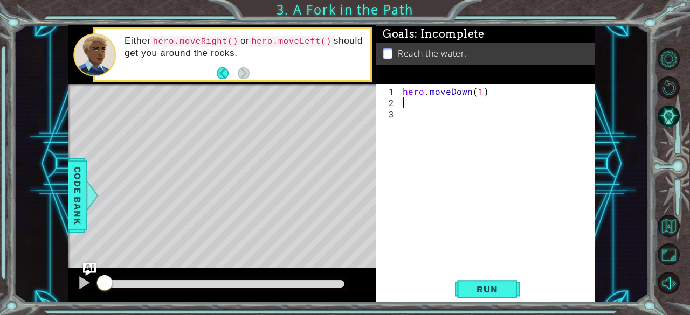
click at [412, 103] on div "hero . moveDown ( 1 )" at bounding box center [498, 193] width 197 height 215
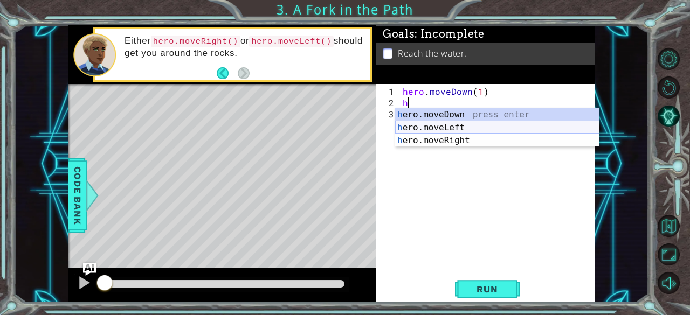
click at [423, 131] on div "h ero.moveDown press enter h ero.moveLeft press enter h ero.moveRight press ent…" at bounding box center [497, 140] width 204 height 65
type textarea "hero.moveLeft(1)"
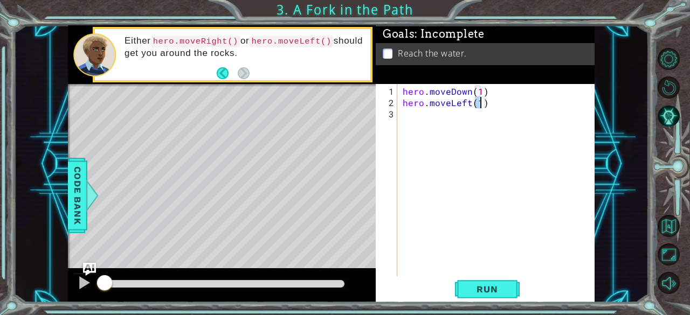
click at [421, 128] on div "hero . moveDown ( 1 ) hero . moveLeft ( 1 )" at bounding box center [498, 193] width 197 height 215
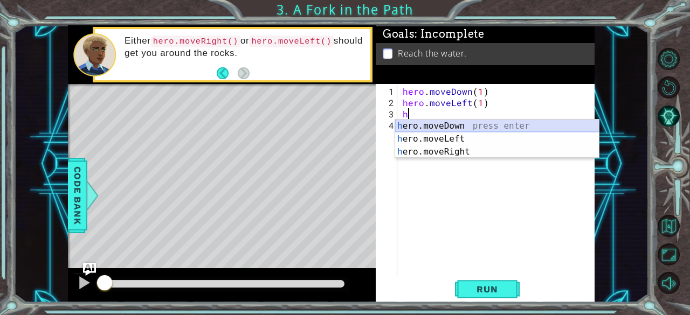
click at [416, 125] on div "h ero.moveDown press enter h ero.moveLeft press enter h ero.moveRight press ent…" at bounding box center [497, 152] width 204 height 65
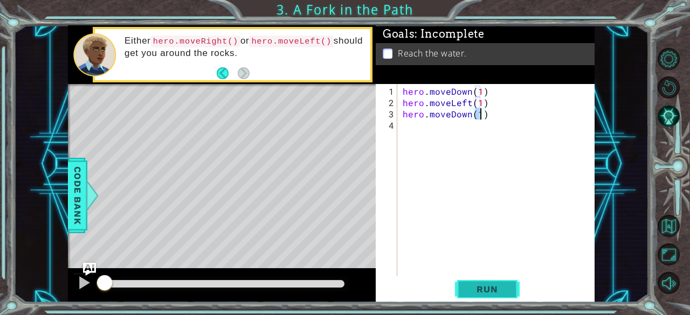
type textarea "hero.moveDown(1)"
click at [489, 293] on span "Run" at bounding box center [487, 289] width 43 height 11
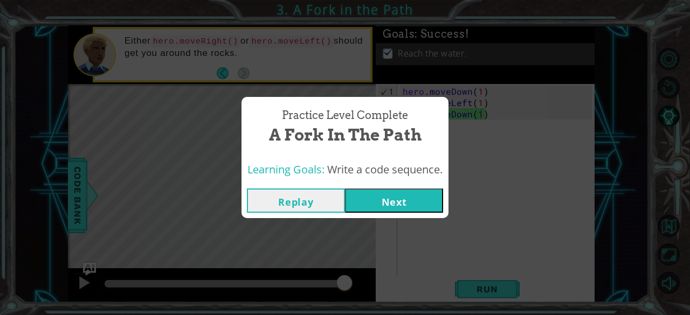
click at [402, 202] on button "Next" at bounding box center [394, 201] width 98 height 24
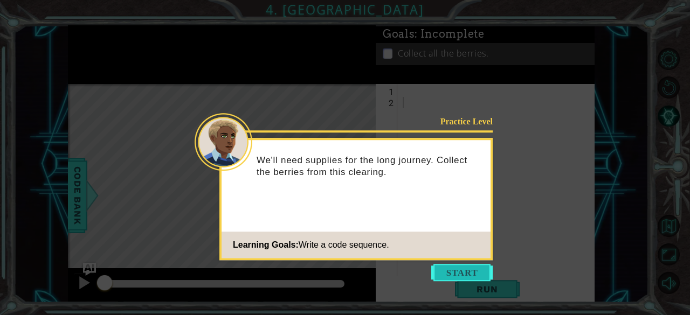
click at [466, 274] on button "Start" at bounding box center [461, 272] width 61 height 17
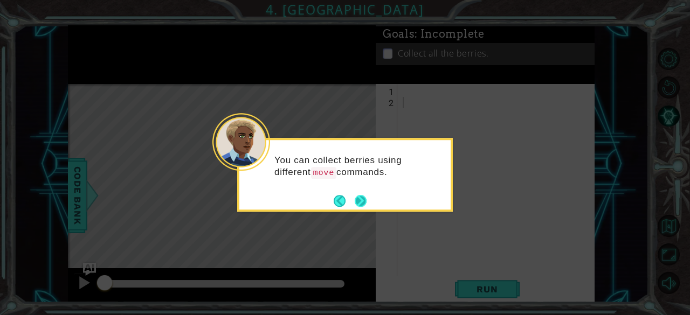
click at [362, 201] on button "Next" at bounding box center [361, 201] width 12 height 12
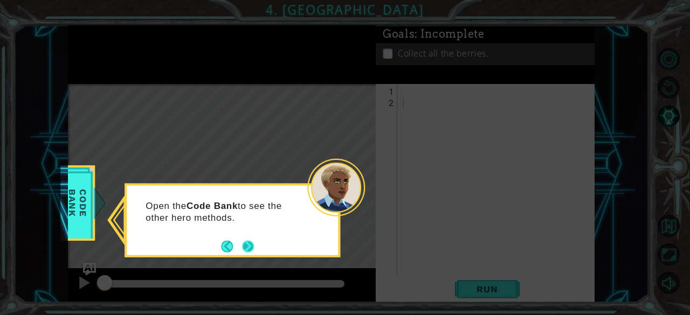
click at [246, 243] on button "Next" at bounding box center [248, 246] width 12 height 12
click at [247, 245] on button "Next" at bounding box center [248, 246] width 12 height 12
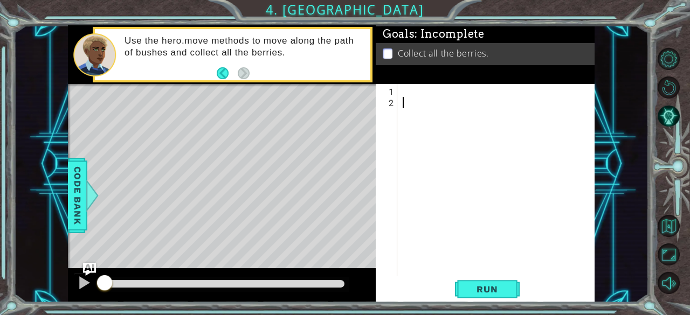
click at [408, 89] on div at bounding box center [498, 193] width 197 height 215
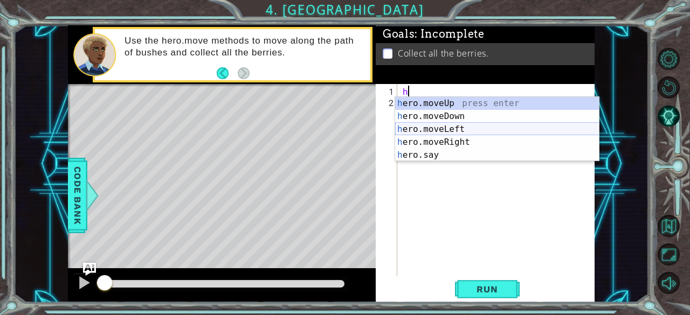
click at [440, 130] on div "h ero.moveUp press enter h ero.moveDown press enter h ero.moveLeft press enter …" at bounding box center [497, 142] width 204 height 91
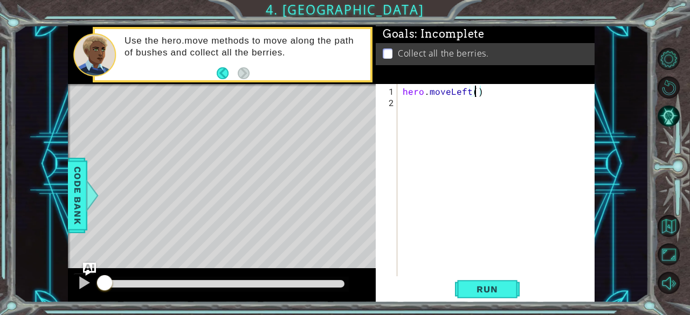
type textarea "hero.moveLeft(2)"
click at [466, 110] on div "hero . moveLeft ( 2 )" at bounding box center [498, 193] width 197 height 215
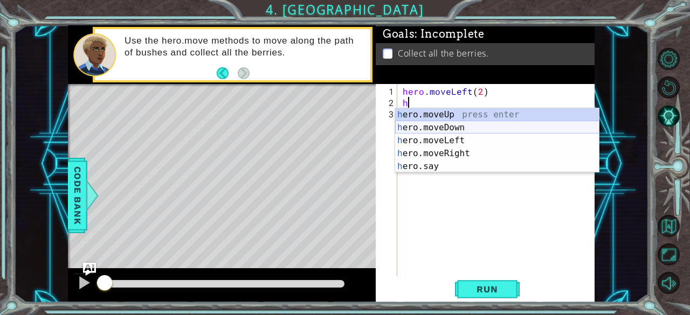
click at [455, 124] on div "h ero.moveUp press enter h ero.moveDown press enter h ero.moveLeft press enter …" at bounding box center [497, 153] width 204 height 91
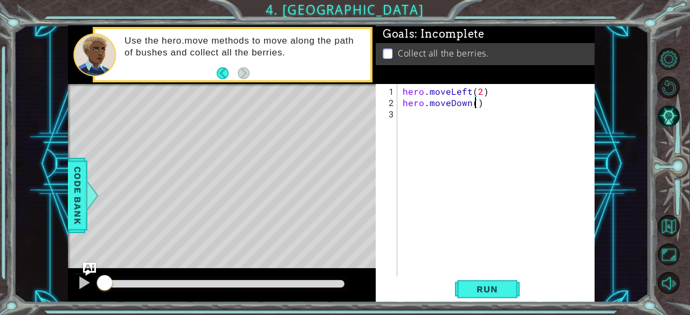
type textarea "hero.moveDown(2)"
click at [425, 112] on div "hero . moveLeft ( 2 ) hero . moveDown ( 2 )" at bounding box center [498, 193] width 197 height 215
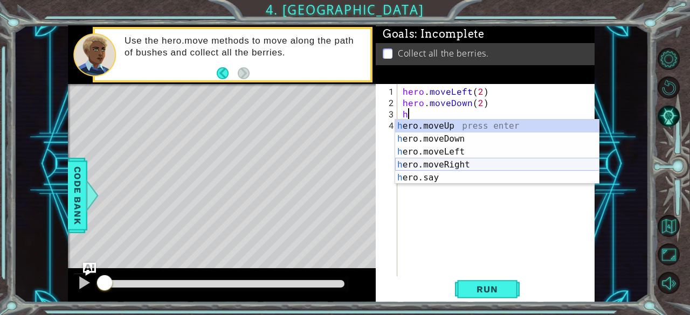
click at [447, 162] on div "h ero.moveUp press enter h ero.moveDown press enter h ero.moveLeft press enter …" at bounding box center [497, 165] width 204 height 91
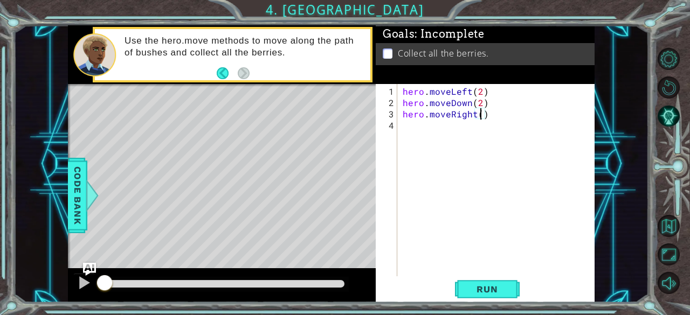
type textarea "hero.moveRight(2)"
click at [419, 123] on div "hero . moveLeft ( 2 ) hero . moveDown ( 2 ) hero . moveRight ( 2 )" at bounding box center [498, 193] width 197 height 215
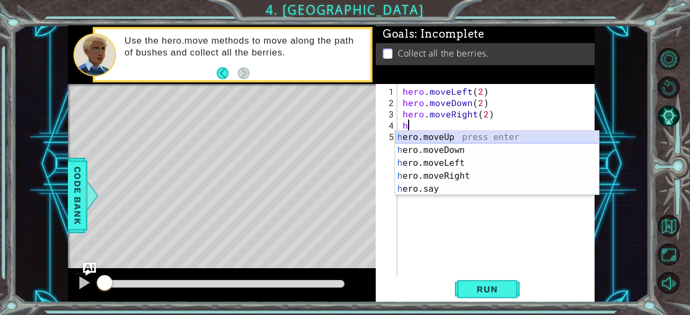
click at [429, 135] on div "h ero.moveUp press enter h ero.moveDown press enter h ero.moveLeft press enter …" at bounding box center [497, 176] width 204 height 91
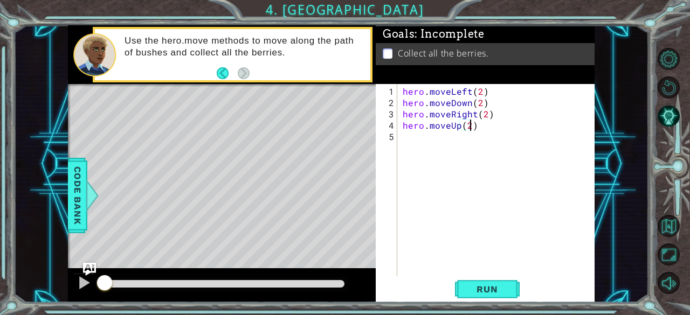
scroll to position [0, 4]
type textarea "hero.moveUp(2)"
click at [483, 296] on button "Run" at bounding box center [487, 290] width 65 height 22
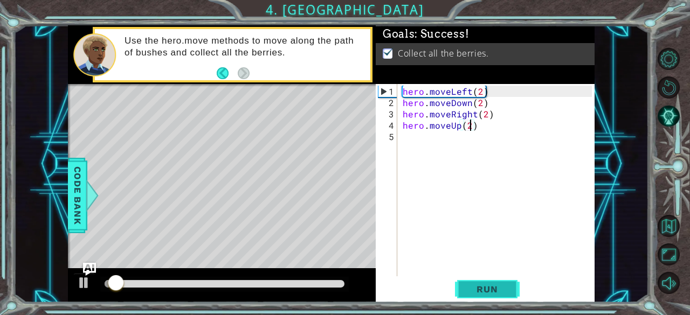
click at [483, 296] on button "Run" at bounding box center [487, 290] width 65 height 22
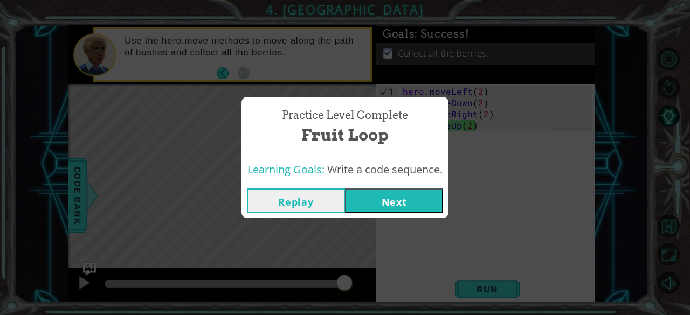
click at [414, 198] on button "Next" at bounding box center [394, 201] width 98 height 24
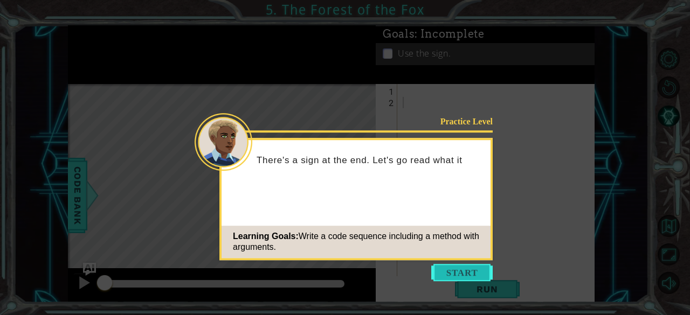
click at [475, 269] on button "Start" at bounding box center [461, 272] width 61 height 17
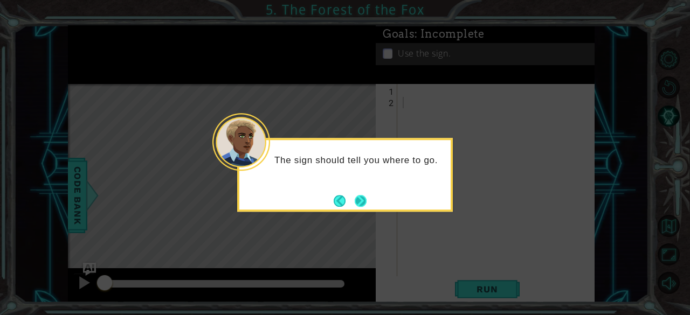
click at [364, 196] on button "Next" at bounding box center [361, 201] width 12 height 12
click at [365, 199] on button "Next" at bounding box center [361, 201] width 12 height 12
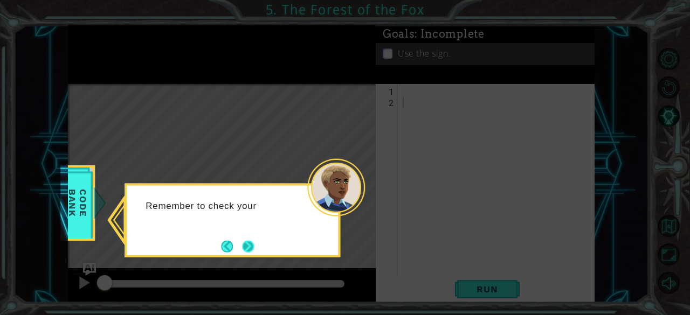
click at [250, 246] on button "Next" at bounding box center [248, 246] width 12 height 12
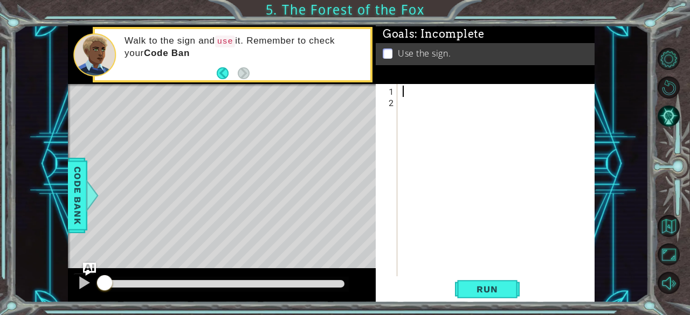
click at [424, 89] on div at bounding box center [498, 193] width 197 height 215
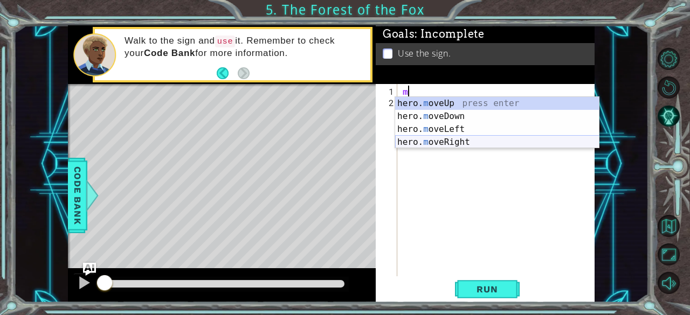
click at [447, 144] on div "hero. m oveUp press enter hero. m oveDown press enter hero. m oveLeft press ent…" at bounding box center [497, 136] width 204 height 78
type textarea "hero.moveRight(1)"
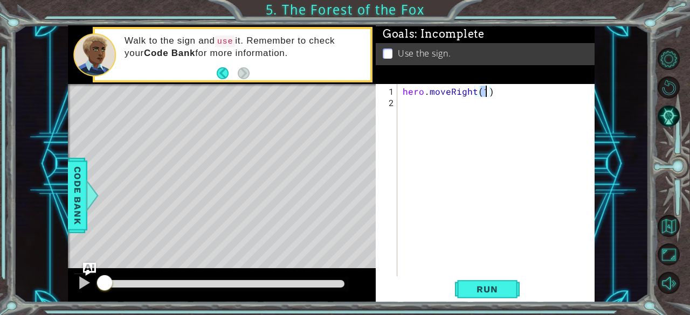
click at [433, 116] on div "hero . moveRight ( 1 )" at bounding box center [498, 193] width 197 height 215
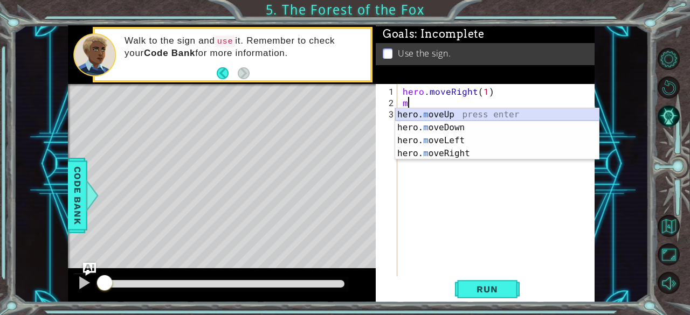
click at [434, 115] on div "hero. m oveUp press enter hero. m oveDown press enter hero. m oveLeft press ent…" at bounding box center [497, 147] width 204 height 78
type textarea "hero.moveUp(1)"
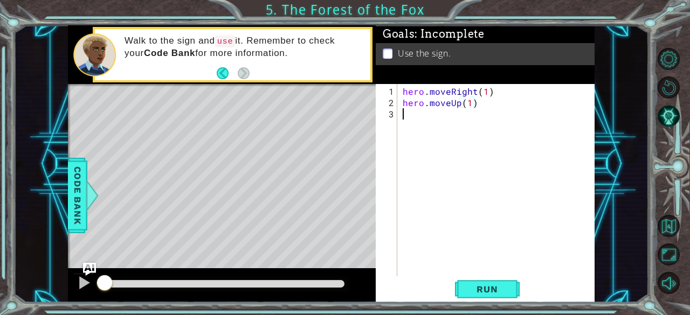
click at [419, 113] on div "hero . moveRight ( 1 ) hero . moveUp ( 1 )" at bounding box center [498, 193] width 197 height 215
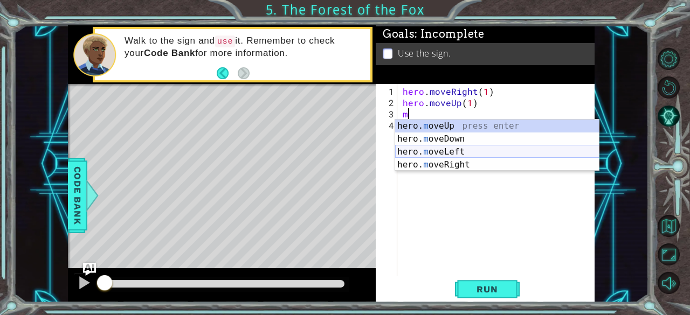
click at [449, 154] on div "hero. m oveUp press enter hero. m oveDown press enter hero. m oveLeft press ent…" at bounding box center [497, 159] width 204 height 78
type textarea "hero.moveLeft(1)"
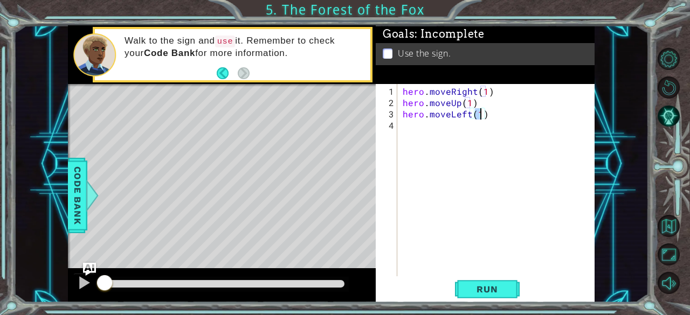
click at [411, 129] on div "hero . moveRight ( 1 ) hero . moveUp ( 1 ) hero . moveLeft ( 1 )" at bounding box center [498, 193] width 197 height 215
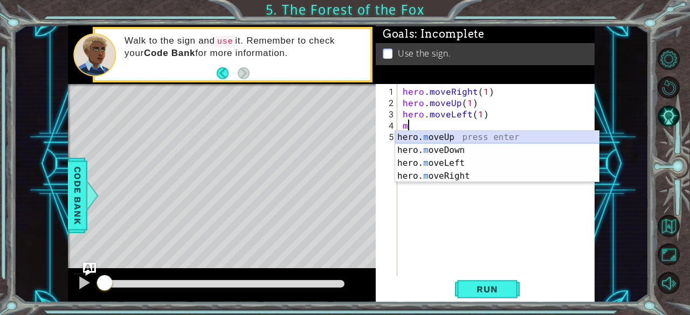
click at [428, 137] on div "hero. m oveUp press enter hero. m oveDown press enter hero. m oveLeft press ent…" at bounding box center [497, 170] width 204 height 78
type textarea "hero.moveUp(1)"
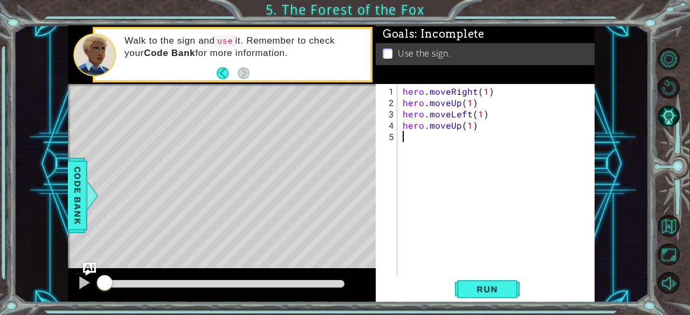
click at [405, 140] on div "hero . moveRight ( 1 ) hero . moveUp ( 1 ) hero . moveLeft ( 1 ) hero . moveUp …" at bounding box center [498, 193] width 197 height 215
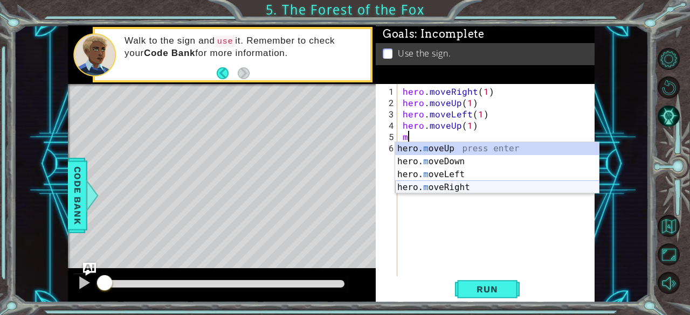
click at [442, 184] on div "hero. m oveUp press enter hero. m oveDown press enter hero. m oveLeft press ent…" at bounding box center [497, 181] width 204 height 78
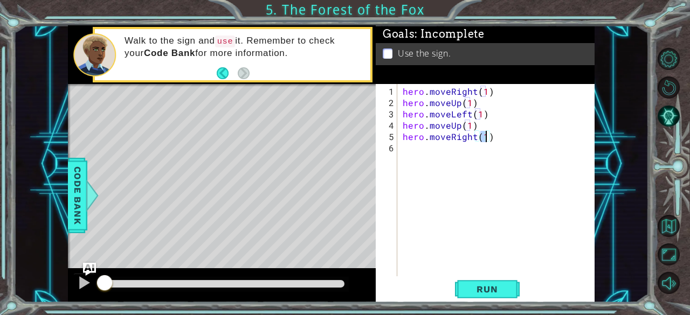
type textarea "hero.moveRight(2)"
click at [430, 158] on div "hero . moveRight ( 1 ) hero . moveUp ( 1 ) hero . moveLeft ( 1 ) hero . moveUp …" at bounding box center [498, 193] width 197 height 215
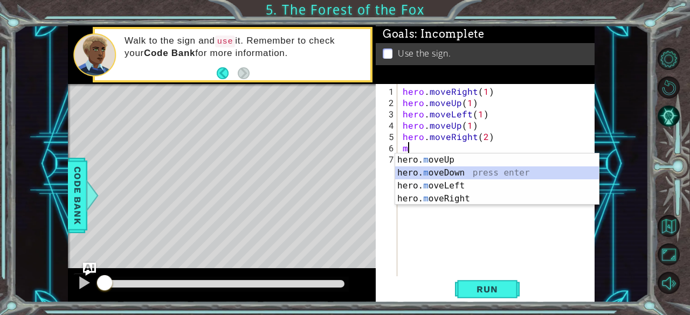
click at [435, 170] on div "hero. m oveUp press enter hero. m oveDown press enter hero. m oveLeft press ent…" at bounding box center [497, 193] width 204 height 78
type textarea "hero.moveDown(1)"
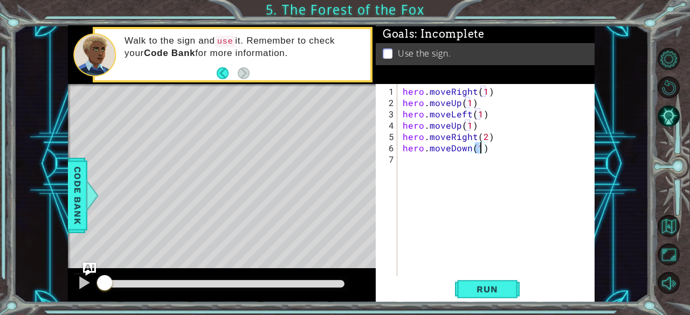
click at [414, 171] on div "hero . moveRight ( 1 ) hero . moveUp ( 1 ) hero . moveLeft ( 1 ) hero . moveUp …" at bounding box center [498, 193] width 197 height 215
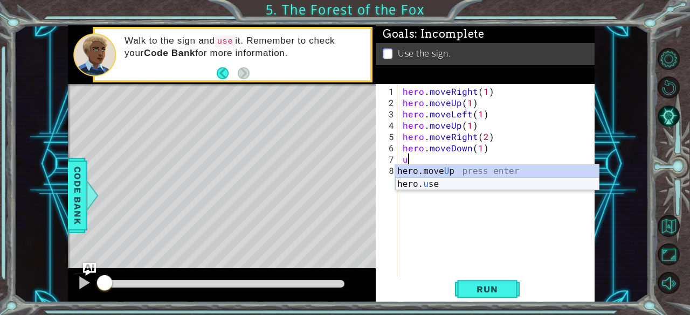
click at [424, 187] on div "hero.move U p press enter hero. u se press enter" at bounding box center [497, 191] width 204 height 52
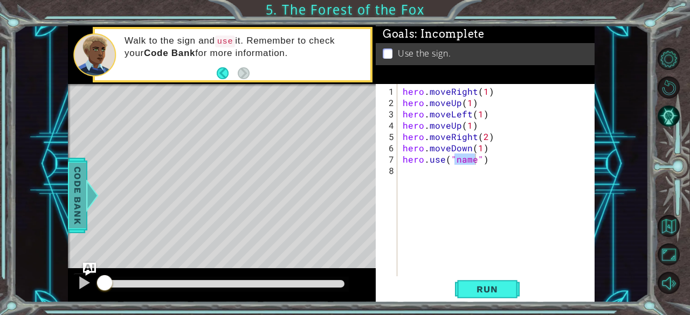
click at [78, 176] on span "Code Bank" at bounding box center [77, 195] width 17 height 66
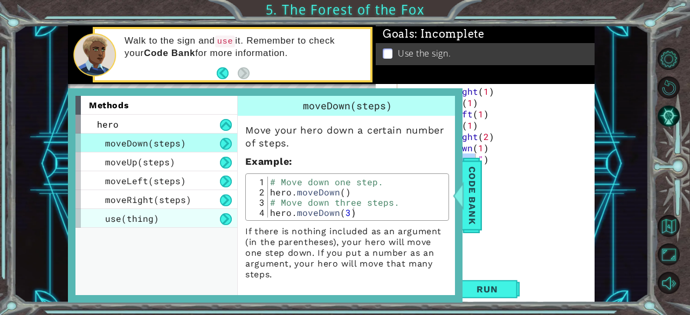
click at [160, 215] on div "use(thing)" at bounding box center [156, 218] width 162 height 19
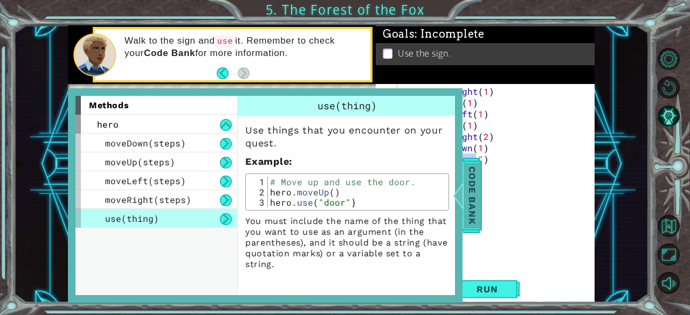
click at [473, 196] on span "Code Bank" at bounding box center [472, 195] width 17 height 66
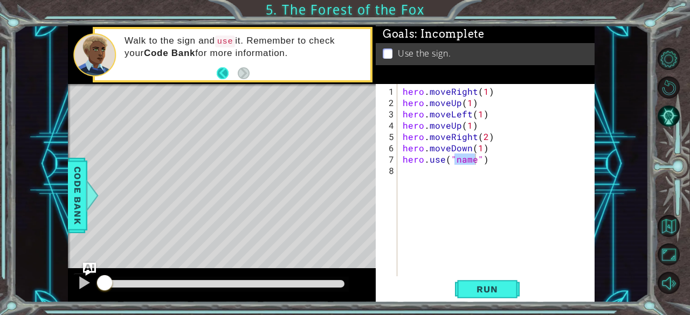
click at [220, 68] on button "Back" at bounding box center [227, 73] width 21 height 12
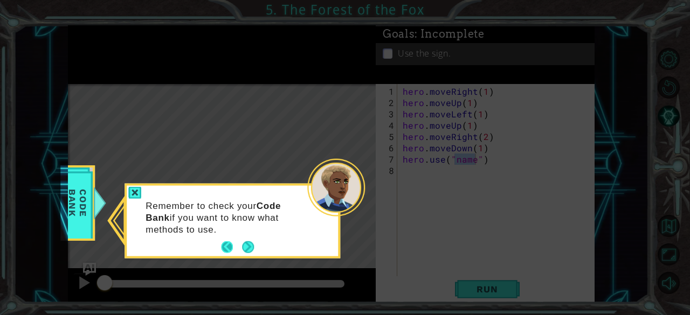
click at [229, 248] on button "Back" at bounding box center [231, 247] width 21 height 12
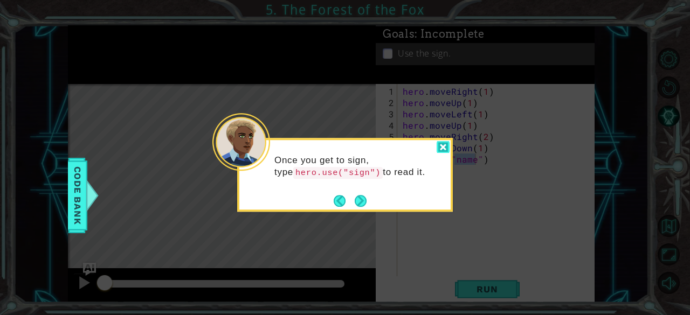
click at [442, 143] on div at bounding box center [443, 147] width 13 height 12
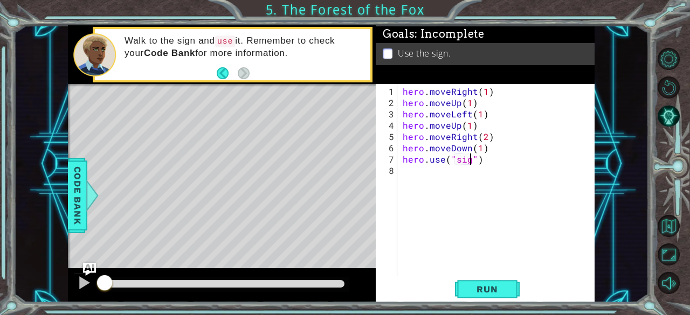
scroll to position [0, 4]
type textarea "hero.use("sign")"
click at [507, 292] on span "Run" at bounding box center [487, 289] width 43 height 11
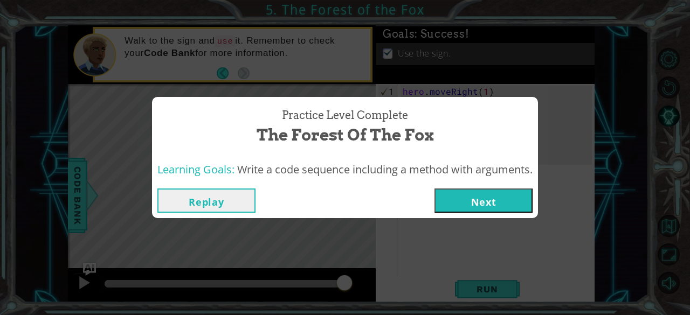
click at [481, 205] on button "Next" at bounding box center [483, 201] width 98 height 24
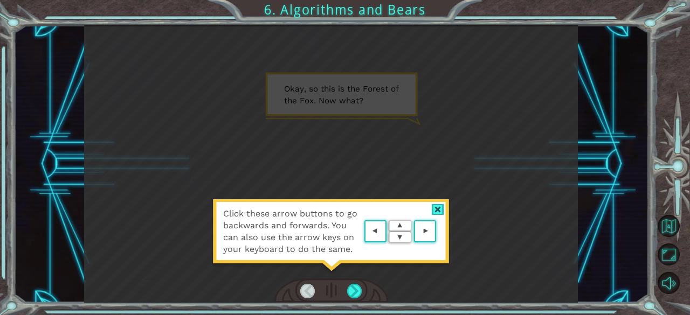
click at [434, 212] on div at bounding box center [438, 209] width 12 height 11
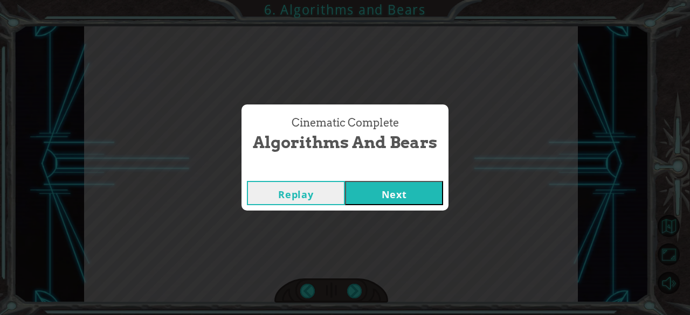
click at [416, 189] on button "Next" at bounding box center [394, 193] width 98 height 24
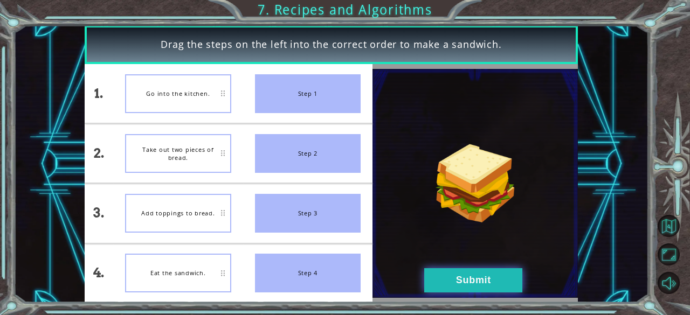
click at [459, 275] on button "Submit" at bounding box center [473, 280] width 98 height 24
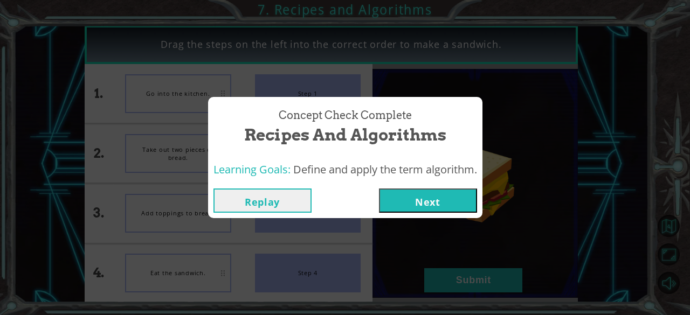
click at [409, 202] on button "Next" at bounding box center [428, 201] width 98 height 24
